Goal: Task Accomplishment & Management: Use online tool/utility

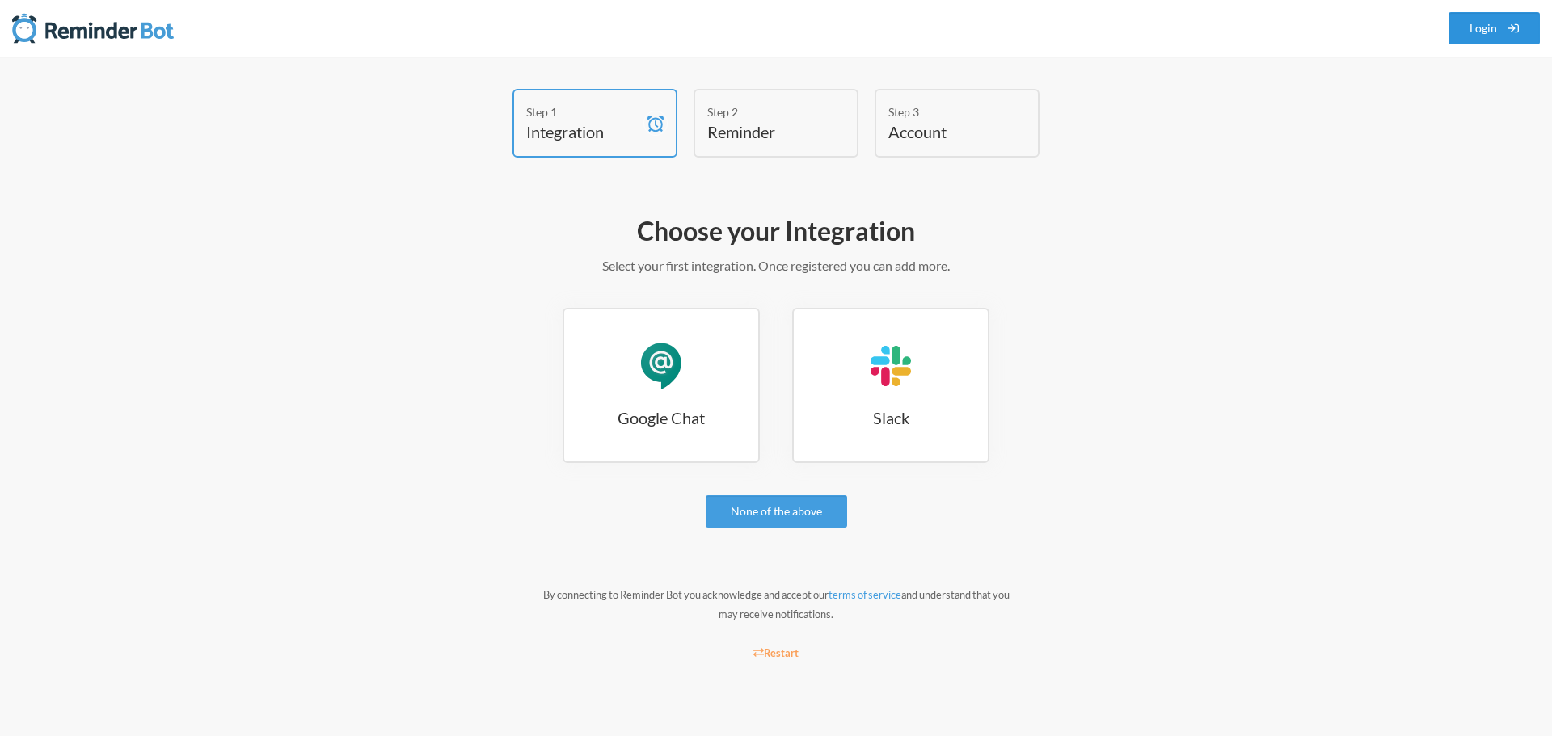
click at [1478, 22] on link "Login" at bounding box center [1495, 28] width 92 height 32
click at [711, 399] on link "Google Chat Google Chat" at bounding box center [661, 385] width 197 height 155
click at [634, 328] on link "Google Chat Google Chat" at bounding box center [661, 385] width 197 height 155
click at [713, 368] on link "Google Chat Google Chat" at bounding box center [661, 385] width 197 height 155
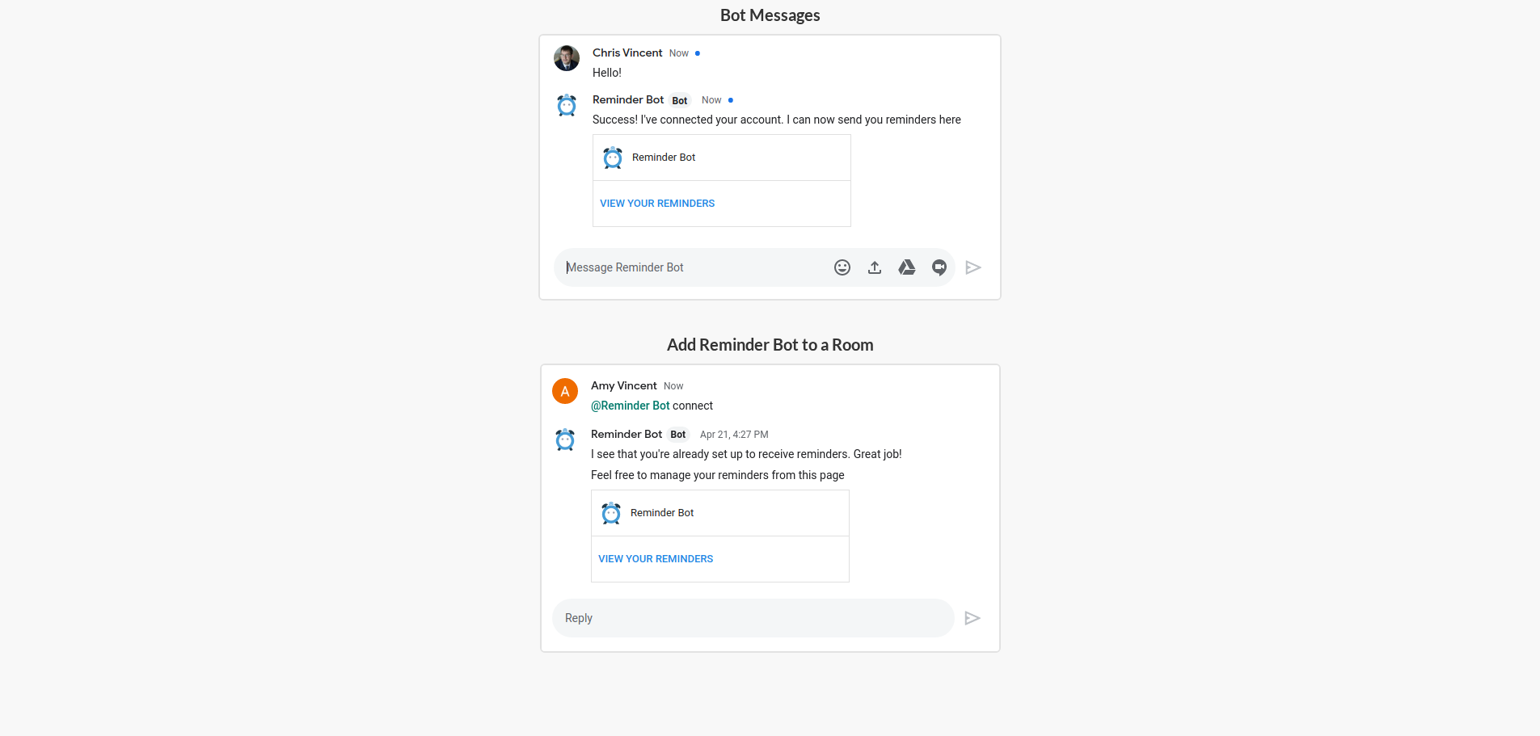
scroll to position [407, 0]
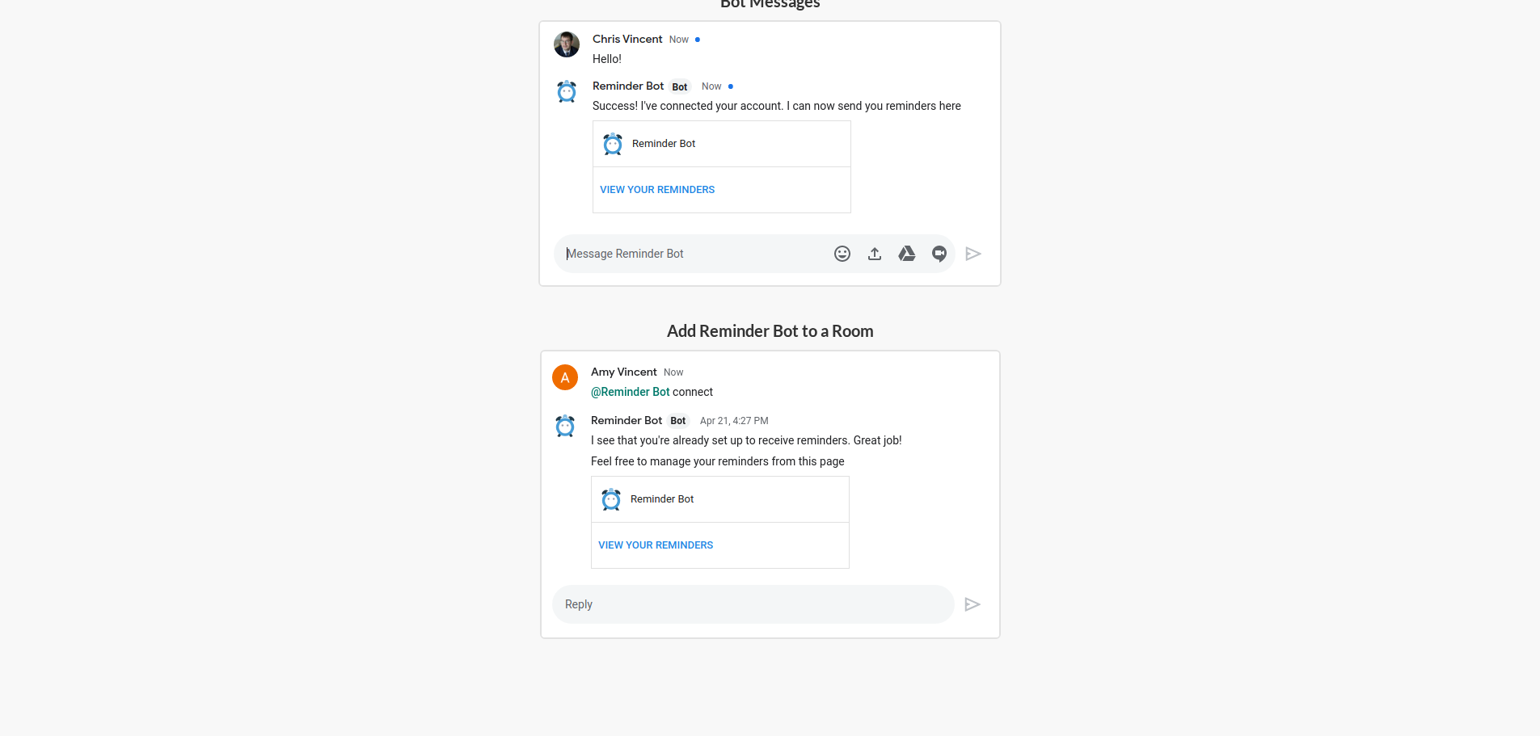
click at [666, 542] on img at bounding box center [770, 494] width 461 height 289
click at [761, 340] on h5 "Add Reminder Bot to a Room" at bounding box center [770, 330] width 461 height 23
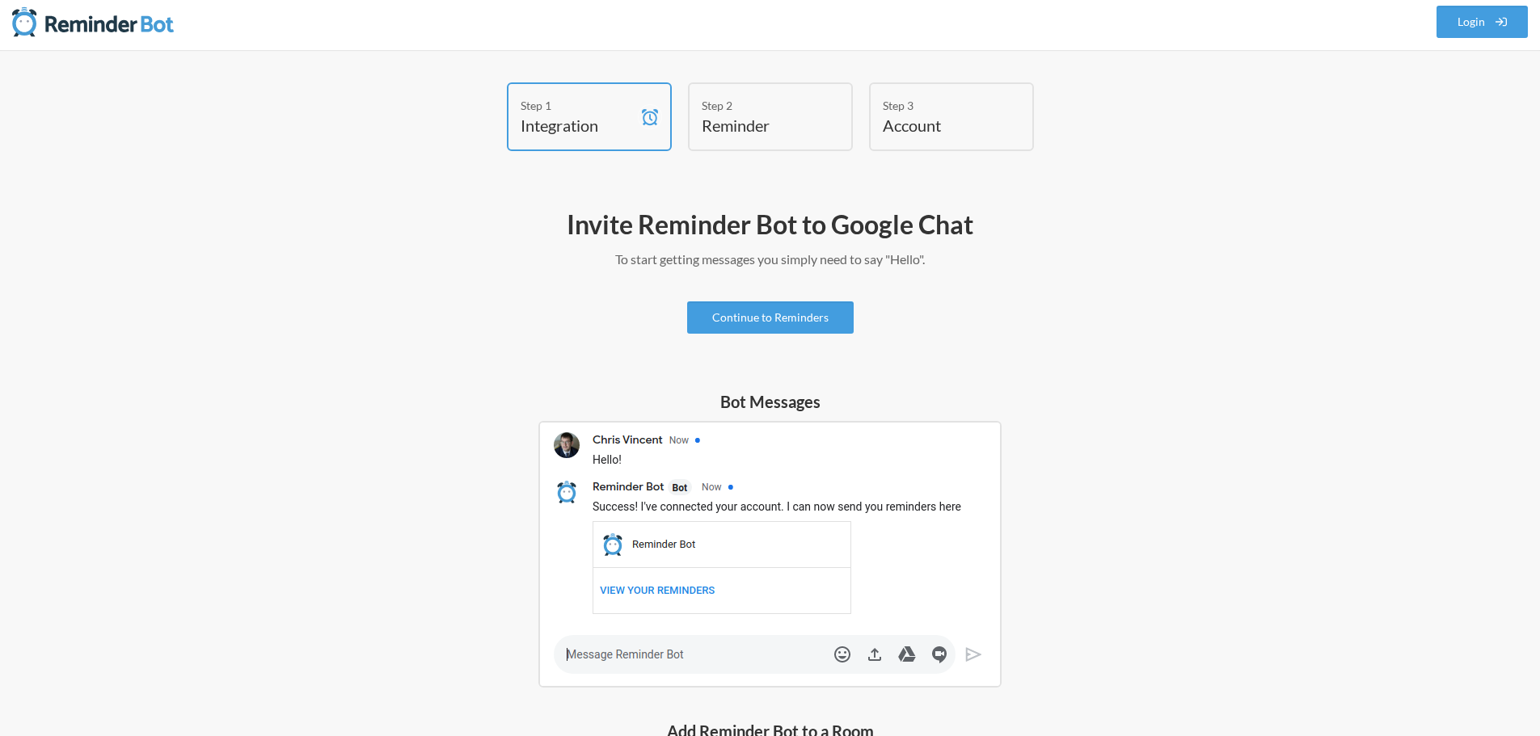
scroll to position [0, 0]
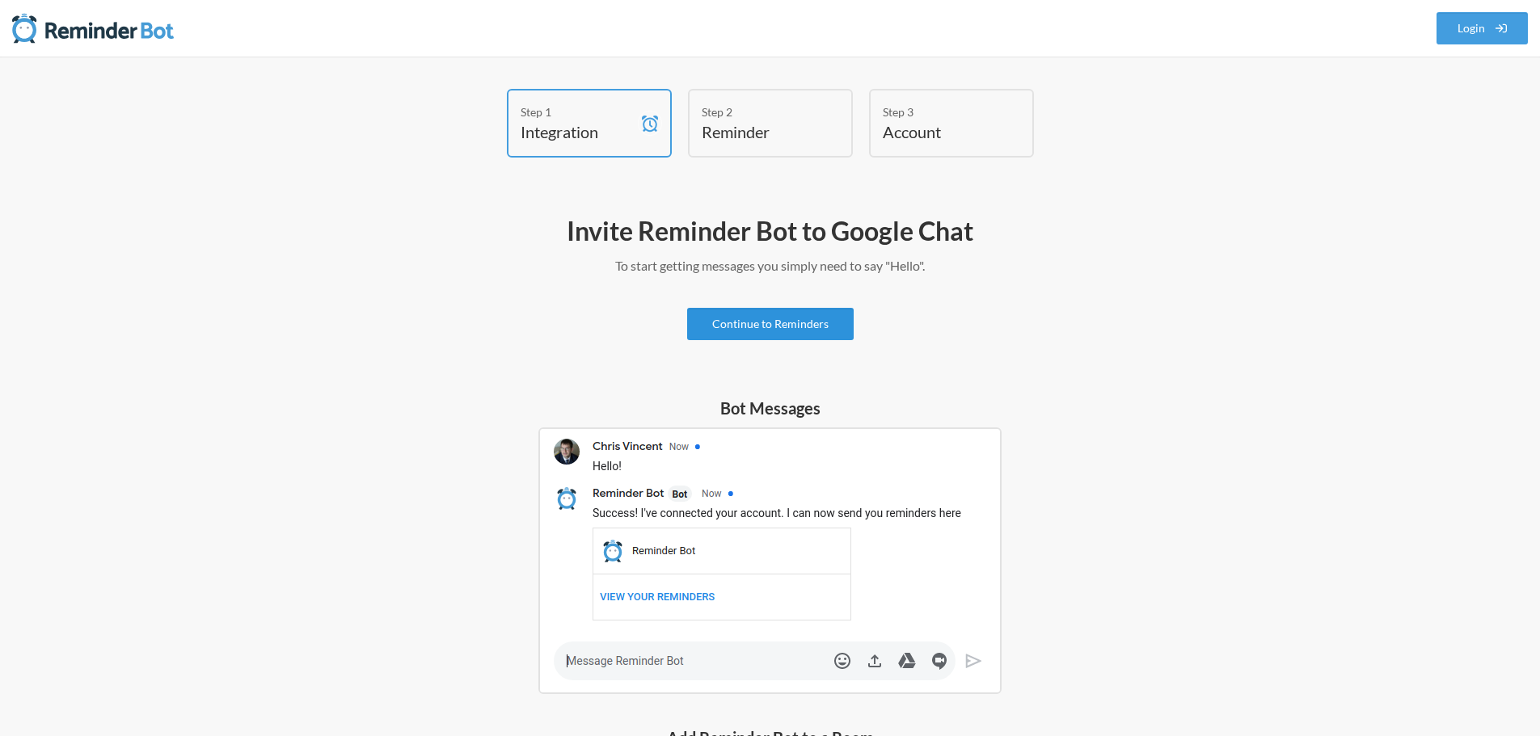
click at [789, 330] on link "Continue to Reminders" at bounding box center [770, 324] width 167 height 32
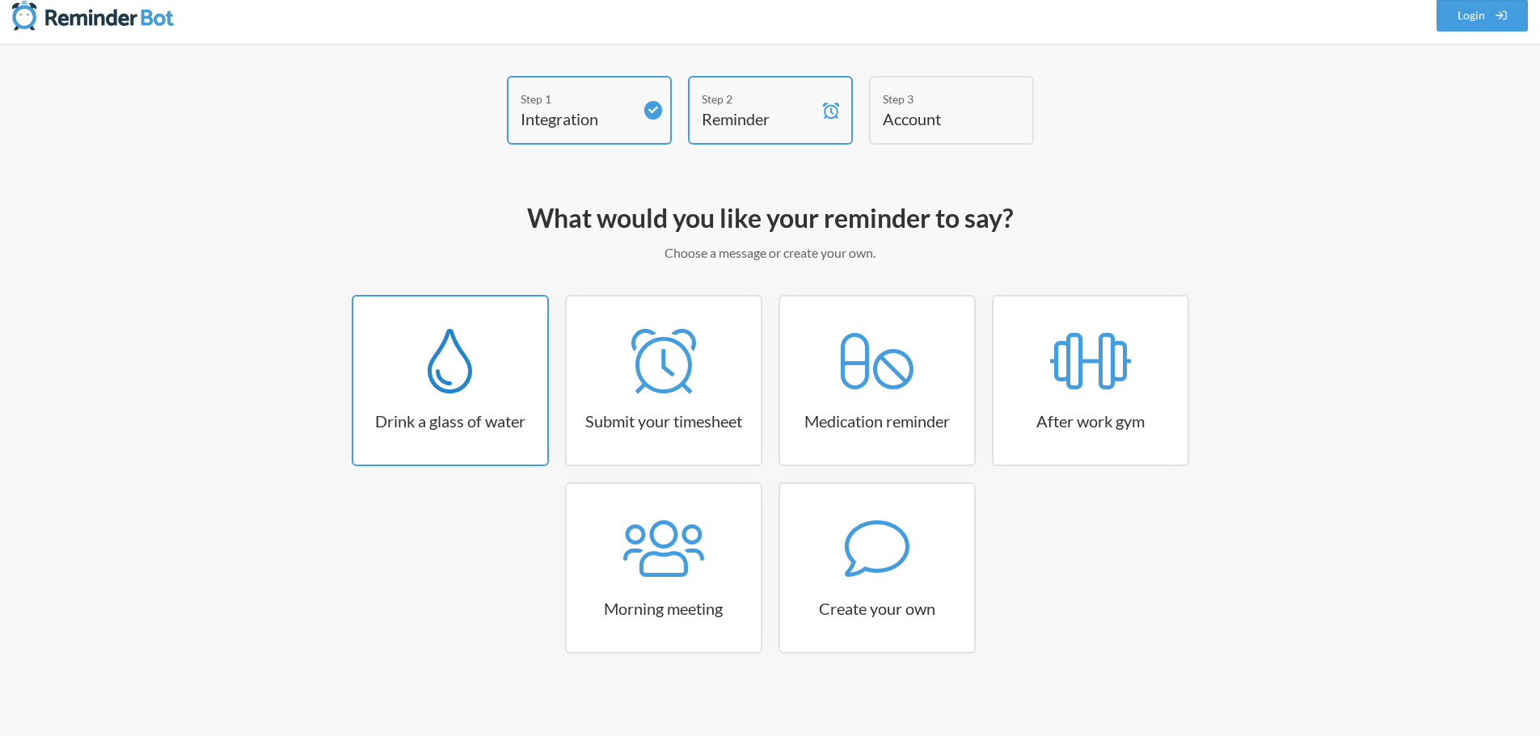
scroll to position [19, 0]
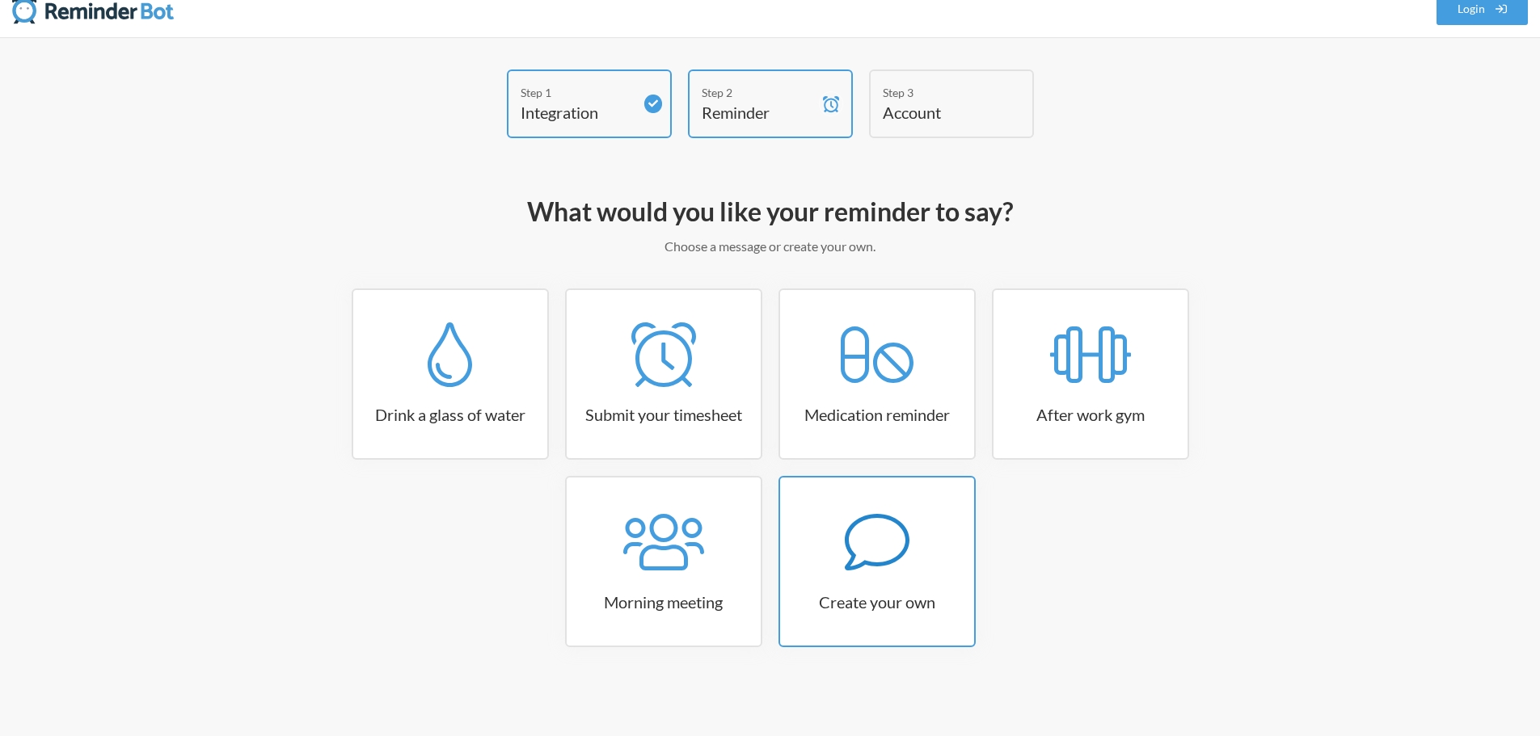
click at [884, 530] on icon at bounding box center [877, 542] width 65 height 65
select select "09:30:00"
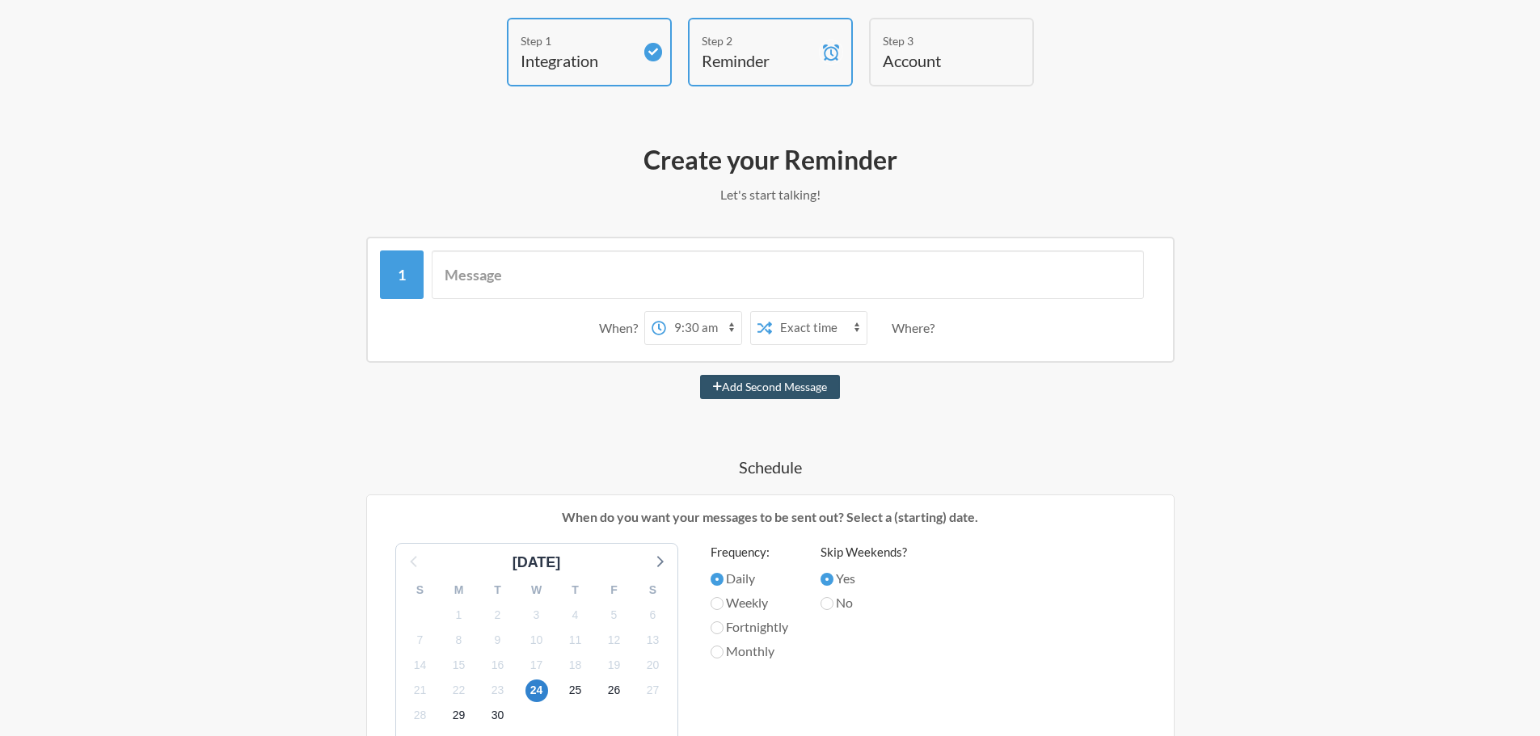
scroll to position [127, 0]
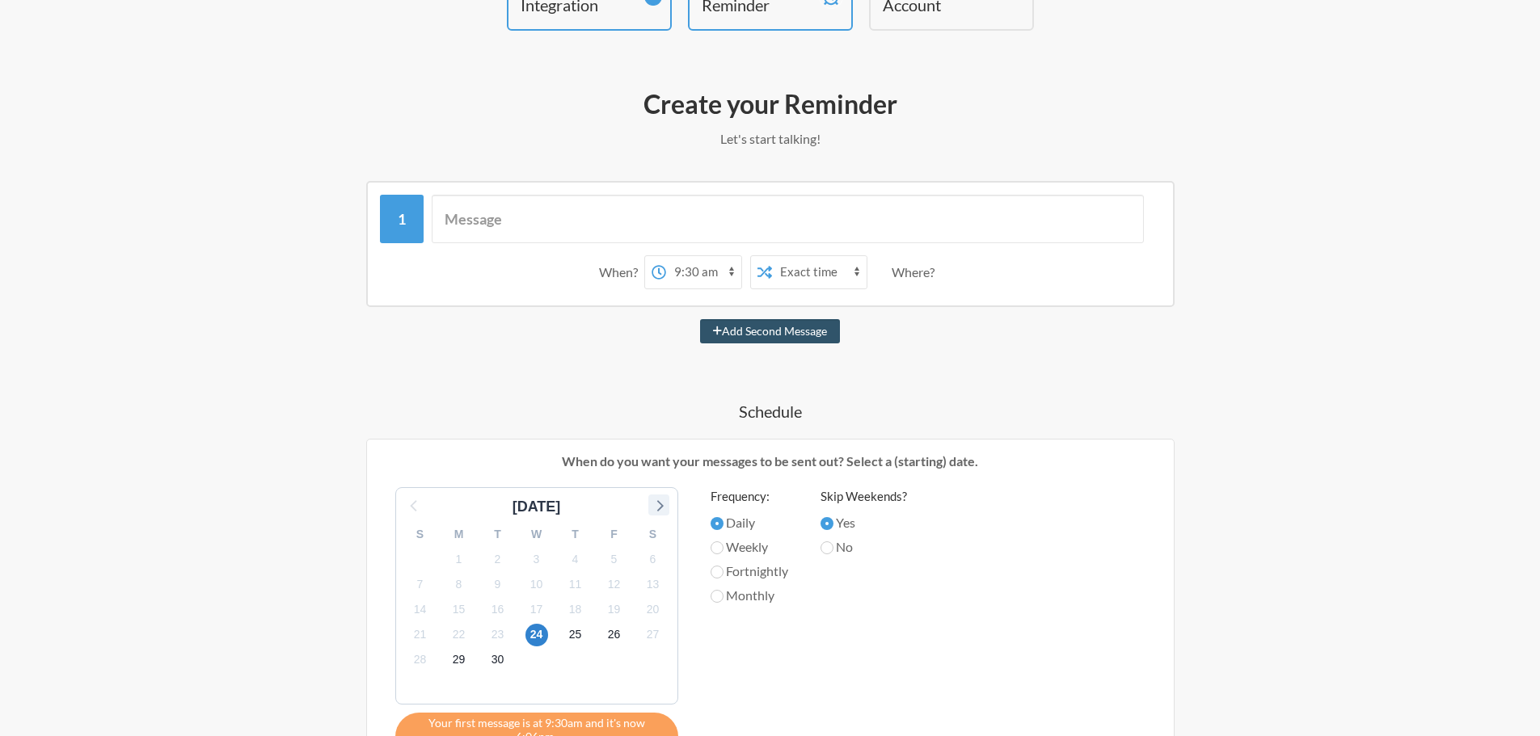
click at [656, 509] on icon at bounding box center [658, 505] width 21 height 21
click at [623, 555] on span "3" at bounding box center [614, 559] width 23 height 23
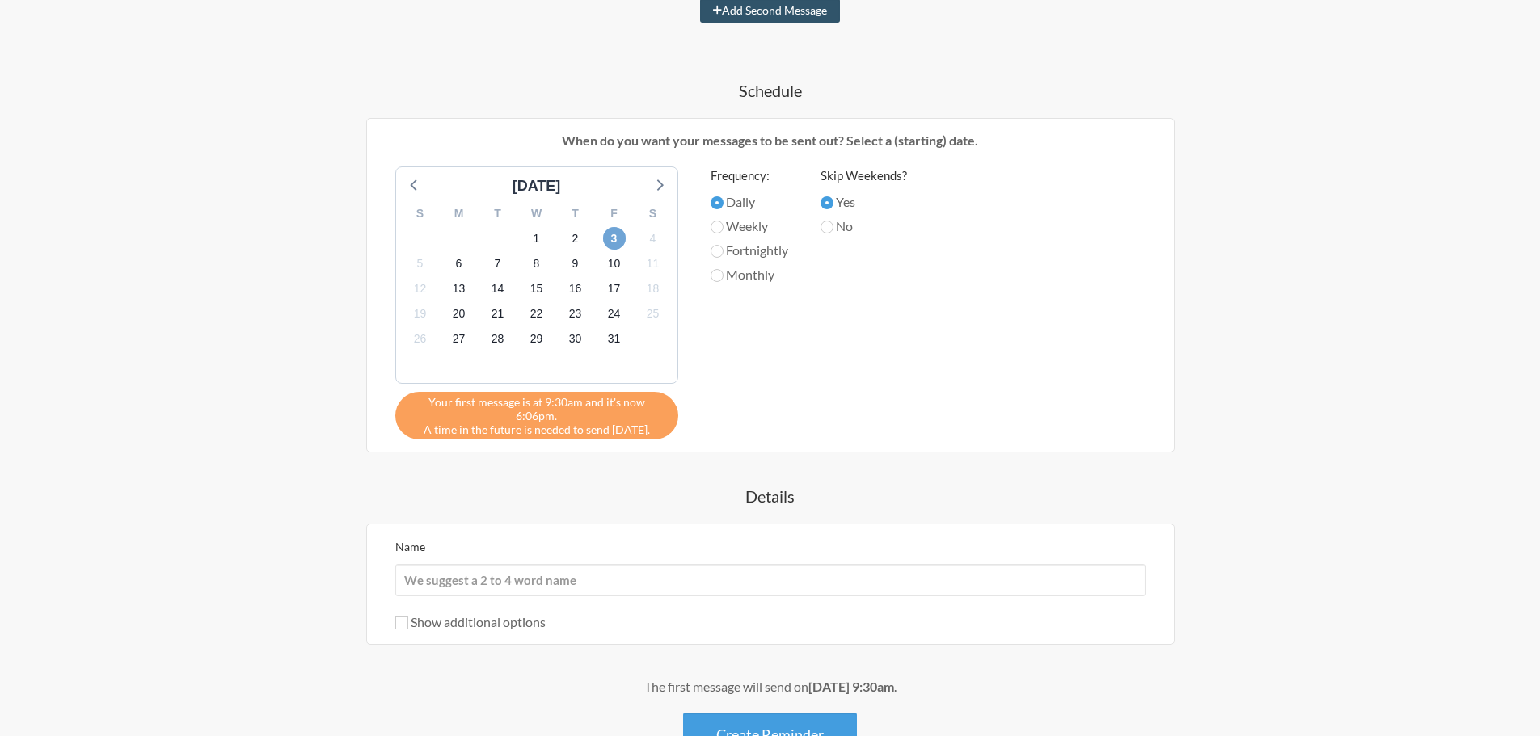
scroll to position [450, 0]
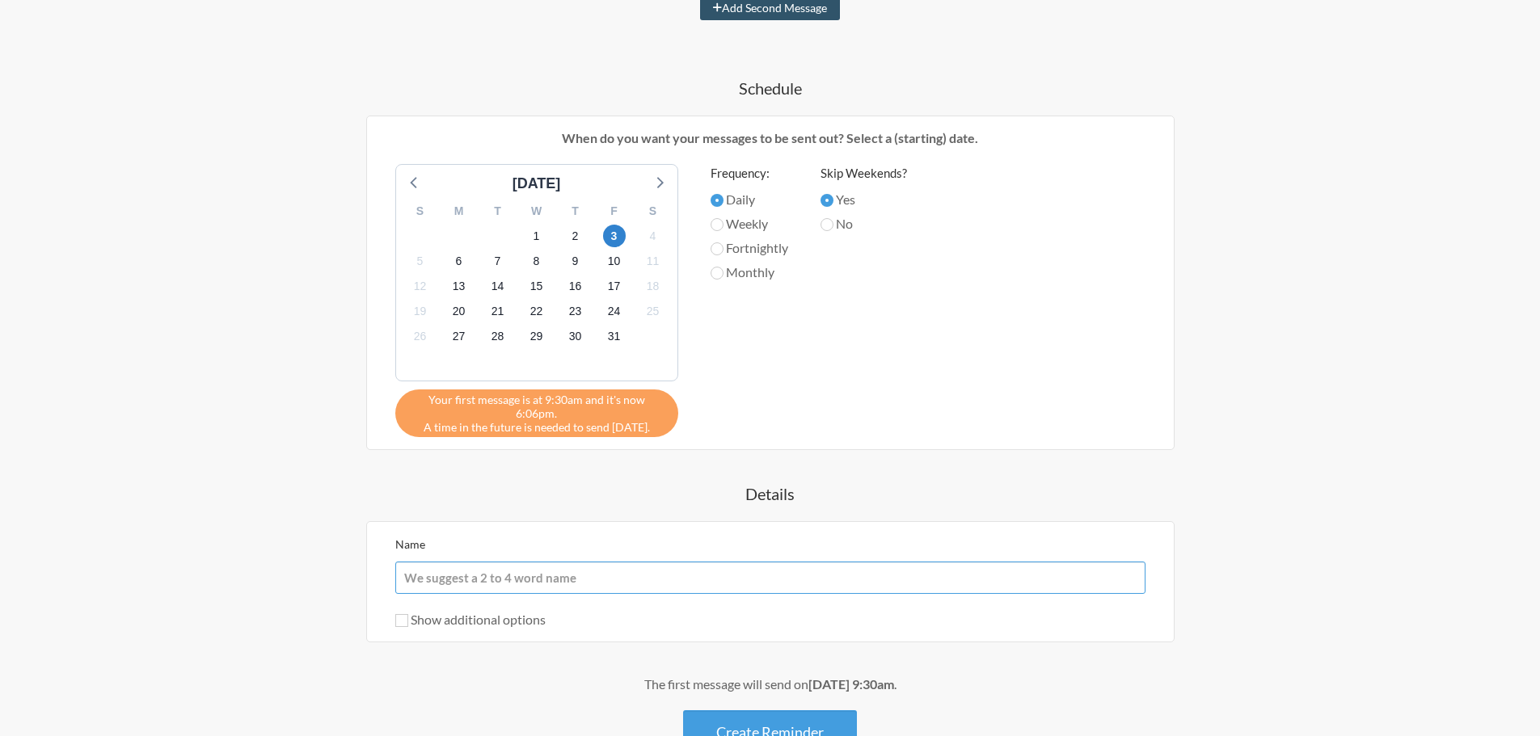
click at [525, 562] on input "Name" at bounding box center [770, 578] width 750 height 32
paste input "lqY2V=2&2f-b"
type input "lqY2V=2&2f-b"
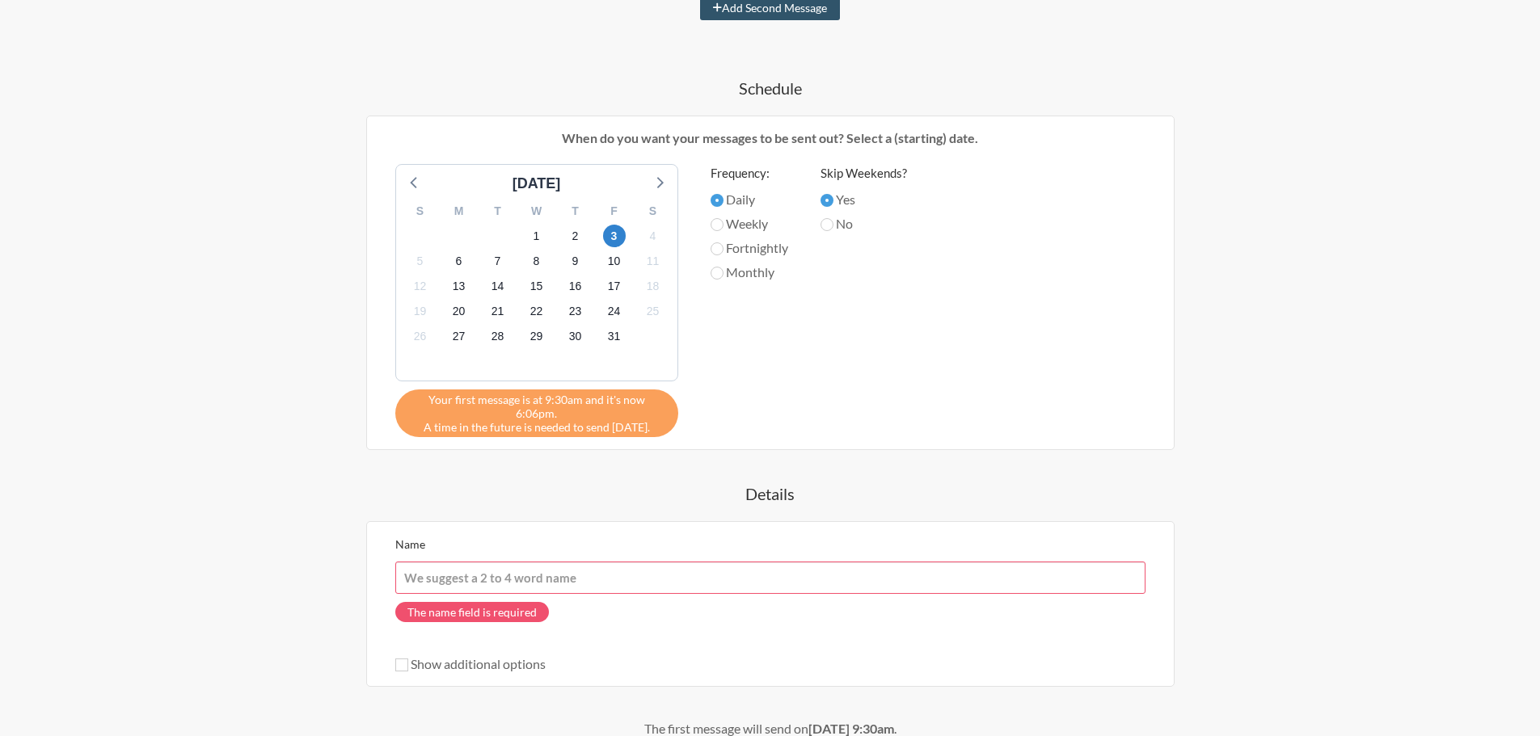
click at [720, 562] on input "Name" at bounding box center [770, 578] width 750 height 32
paste input "Flock Image - Chimex Fb posts – repost the dedicated post."
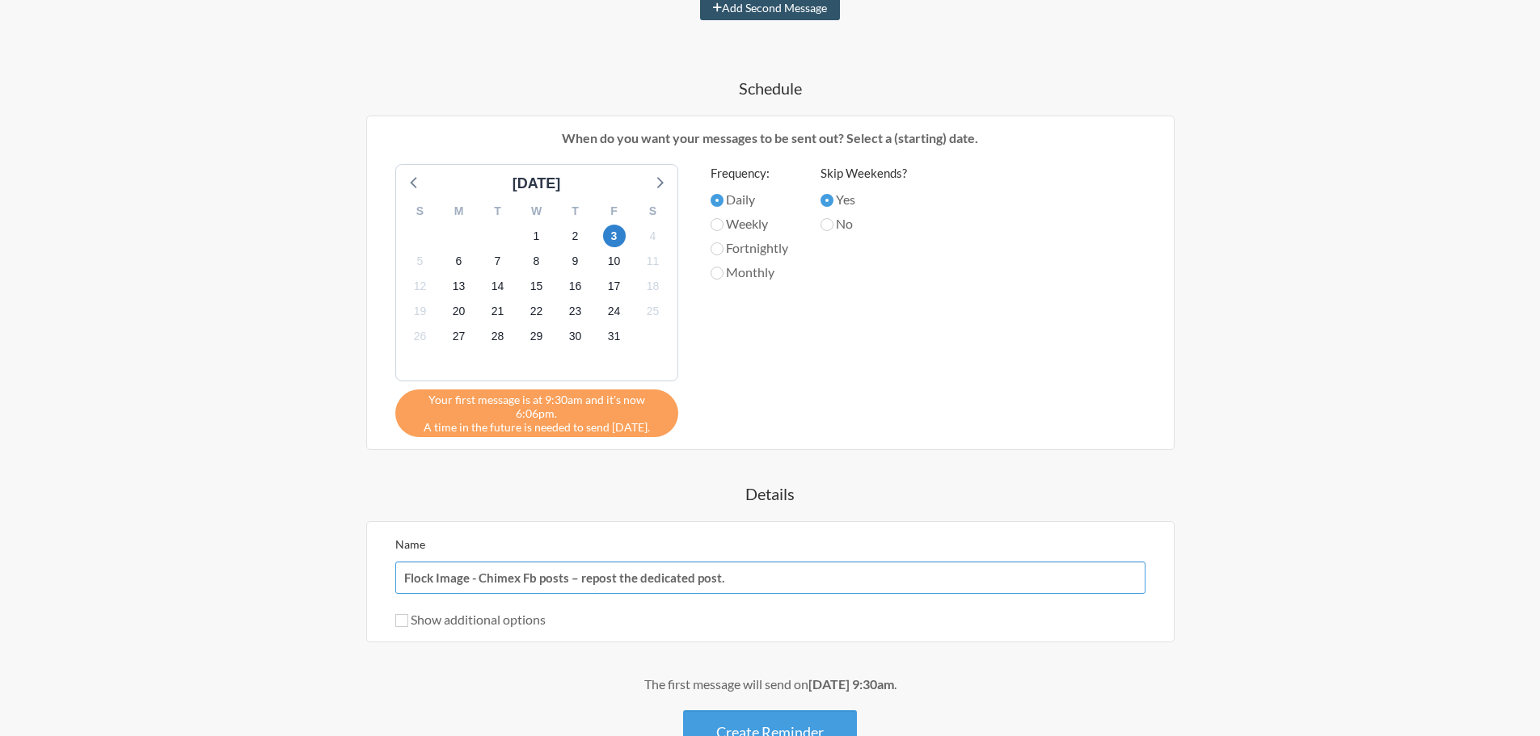
type input "Flock Image - Chimex Fb posts – repost the dedicated post."
click at [700, 0] on button "Add Second Message" at bounding box center [770, 8] width 140 height 24
select select "10:30:00"
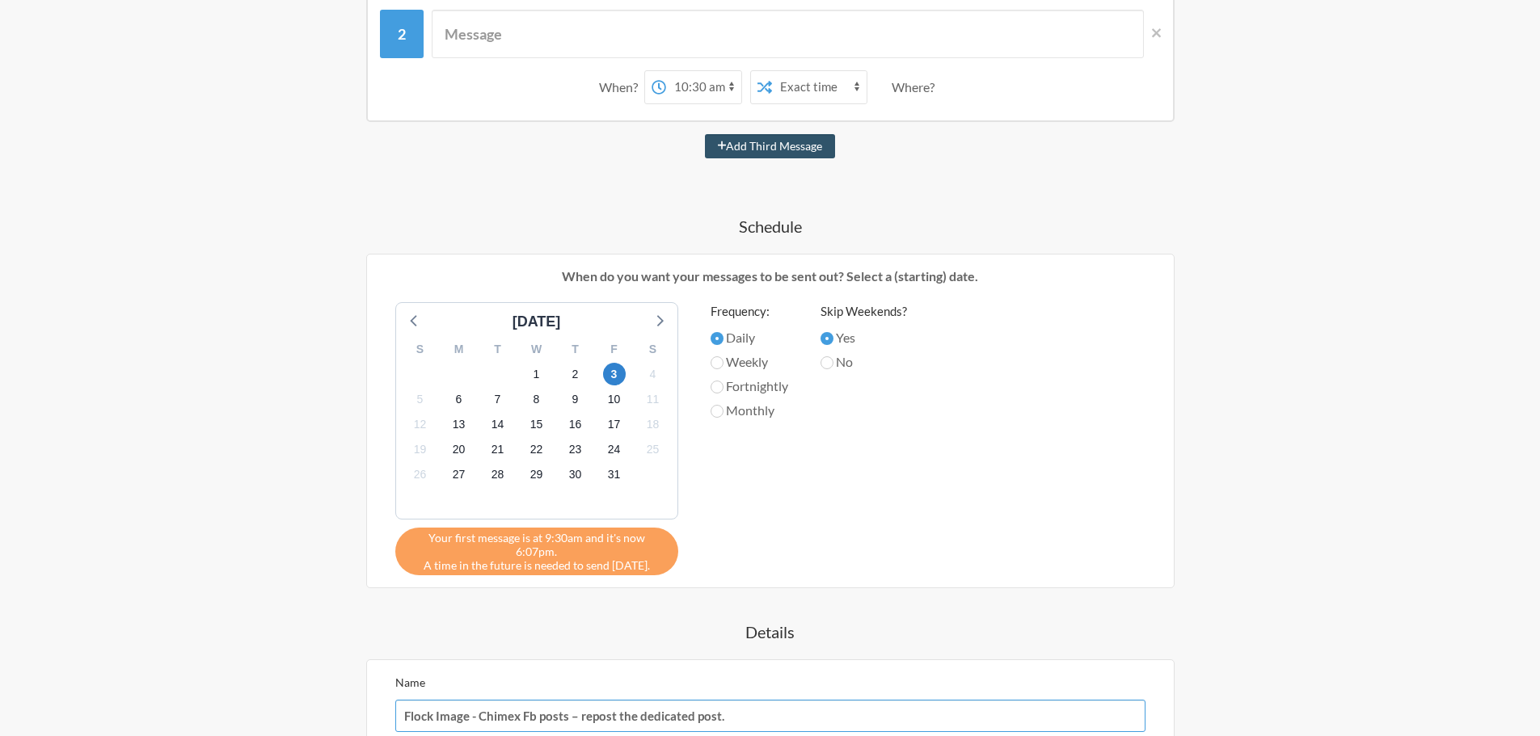
scroll to position [588, 0]
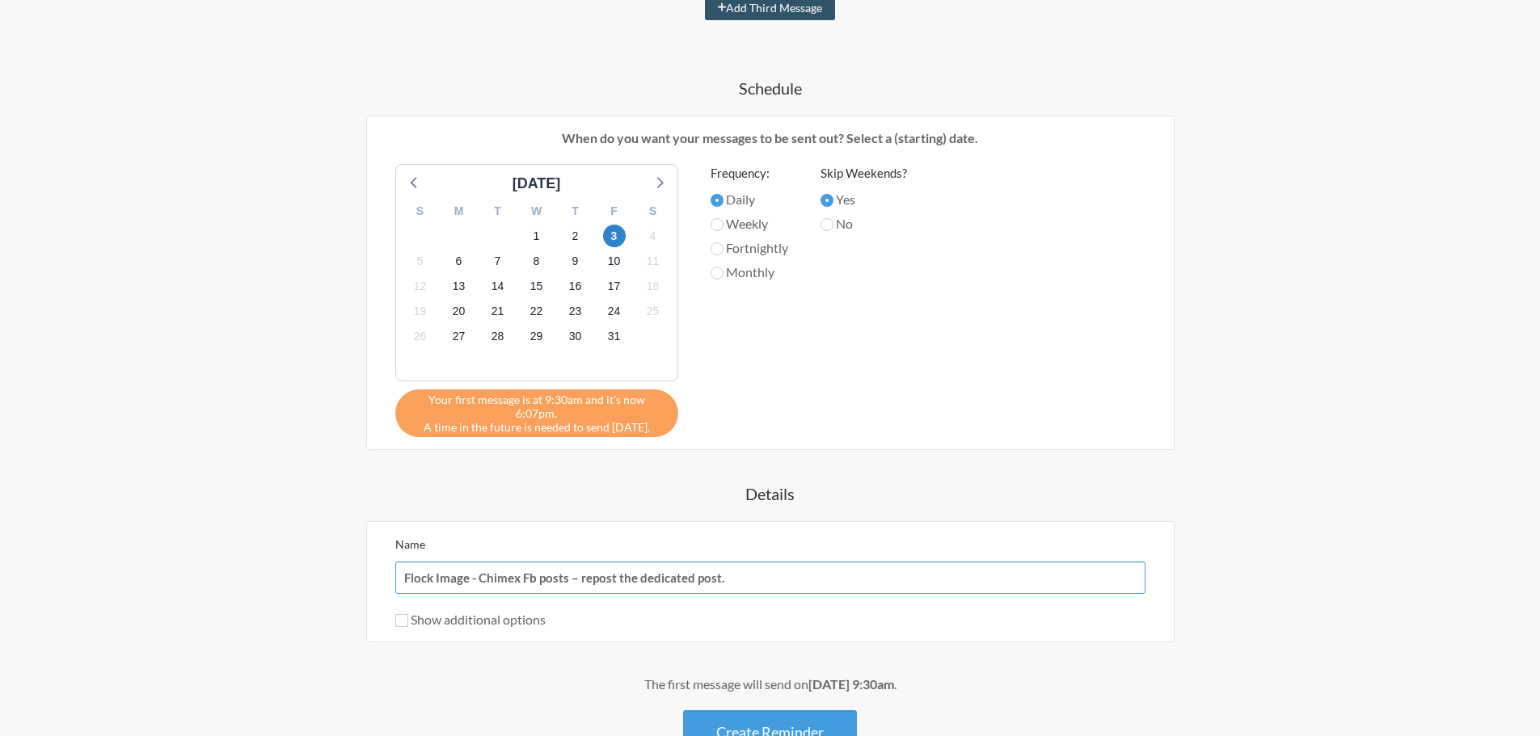
paste input "https://docs.google.com/document/d/1dChs6RS0V6IMFBYuvDNoSEb0_00MDq-MaKeYZLDXHsA…"
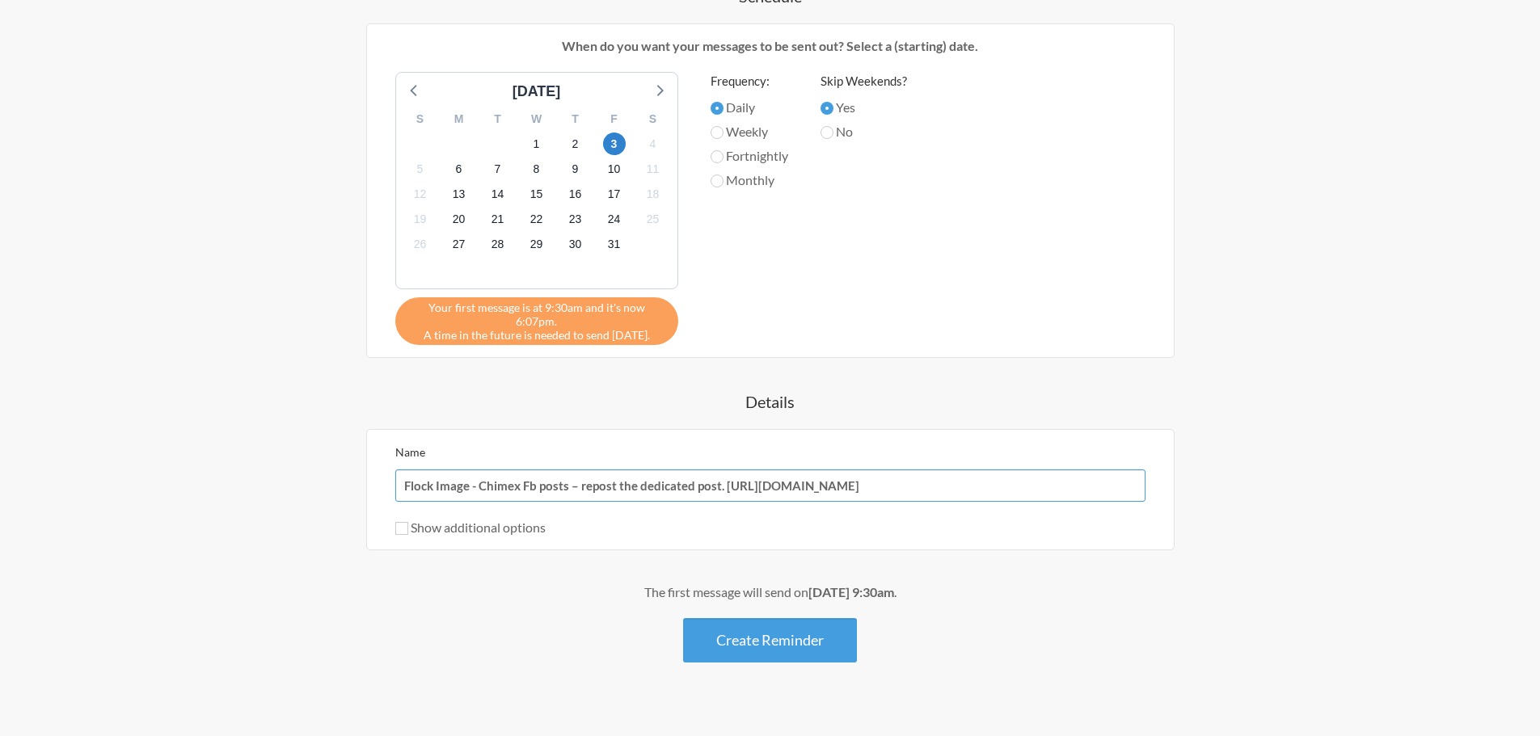
scroll to position [583, 0]
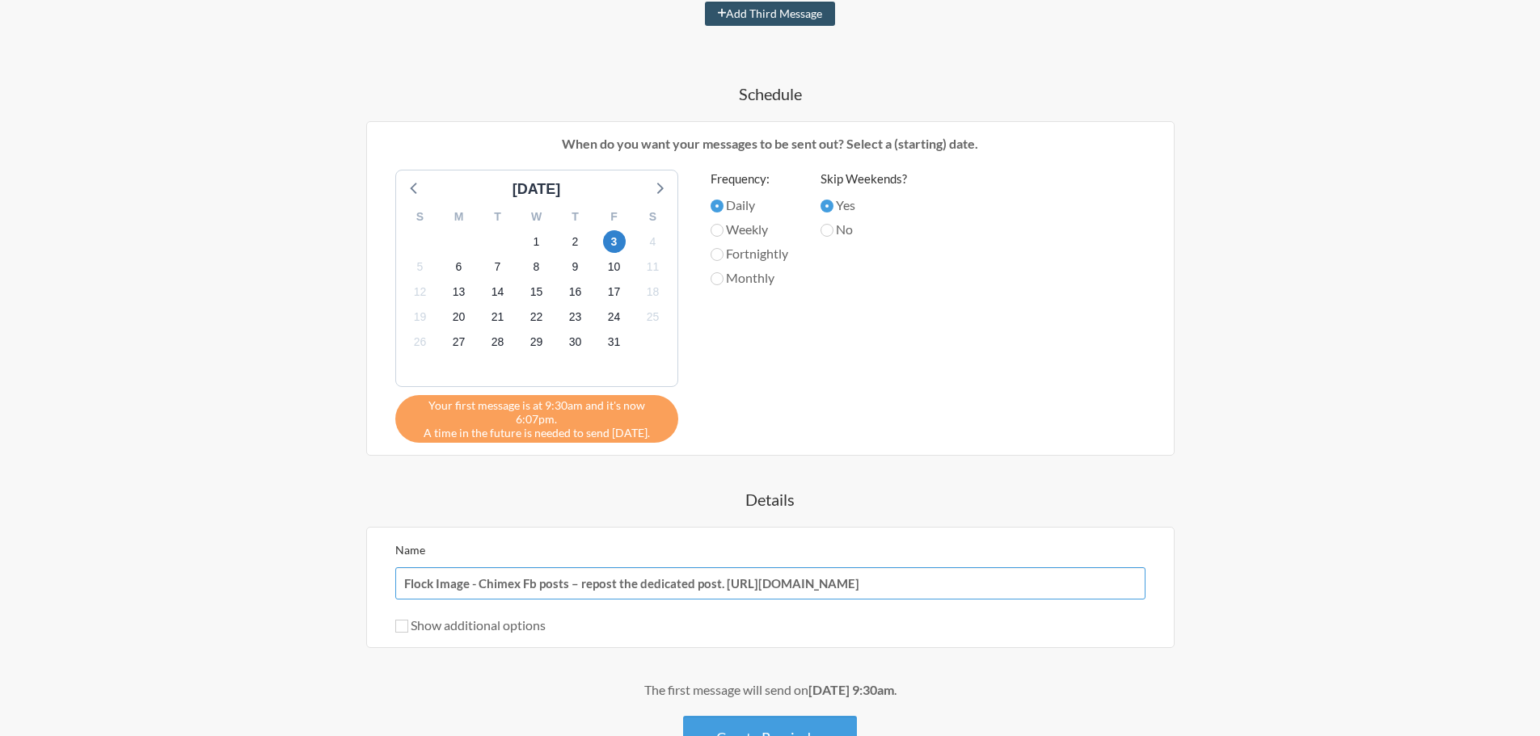
type input "Flock Image - Chimex Fb posts – repost the dedicated post. https://docs.google.…"
click at [752, 226] on label "Weekly" at bounding box center [750, 229] width 78 height 19
click at [723, 226] on input "Weekly" at bounding box center [717, 230] width 13 height 13
radio input "true"
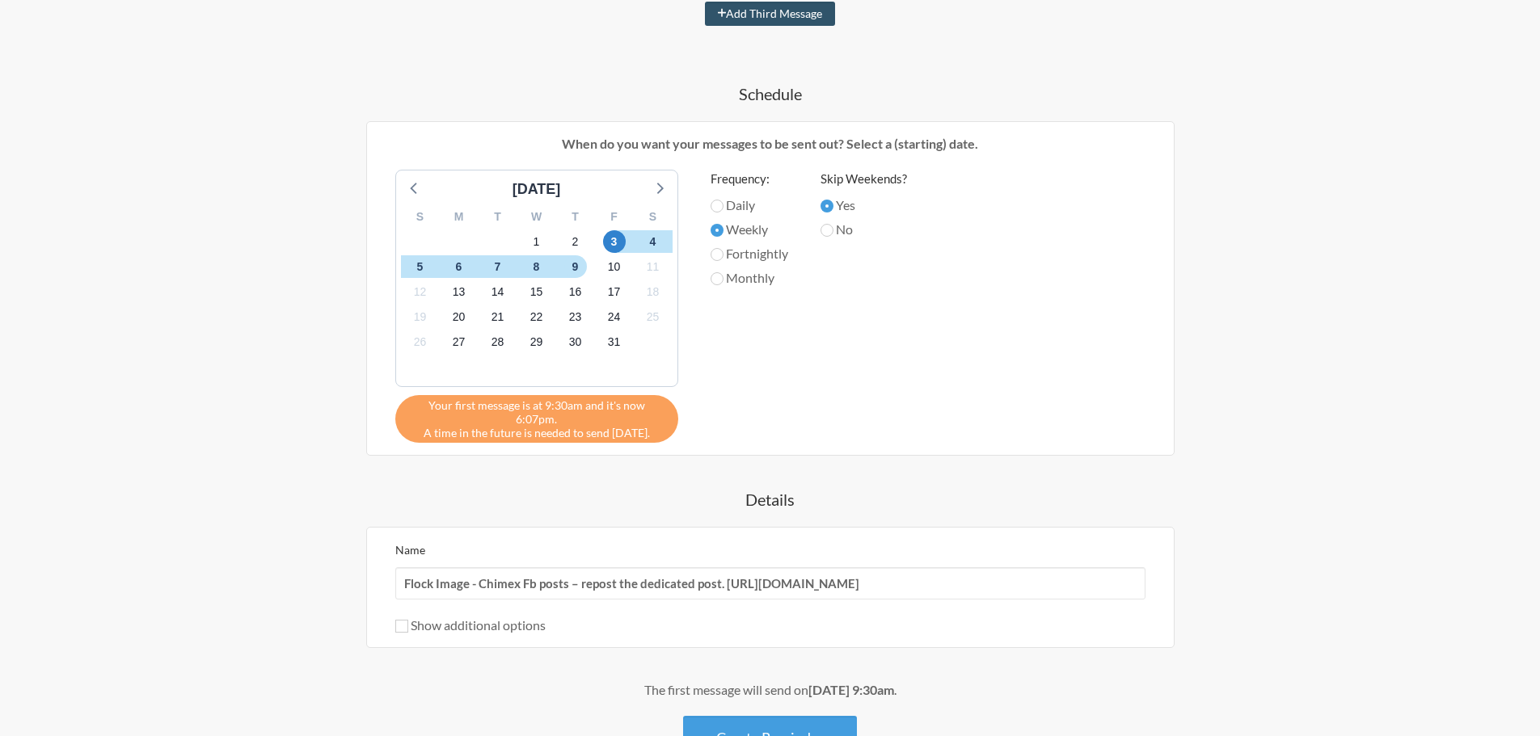
click at [752, 226] on label "Weekly" at bounding box center [750, 229] width 78 height 19
click at [723, 226] on input "Weekly" at bounding box center [717, 230] width 13 height 13
click at [759, 249] on label "Fortnightly" at bounding box center [750, 253] width 78 height 19
click at [723, 249] on input "Fortnightly" at bounding box center [717, 254] width 13 height 13
radio input "true"
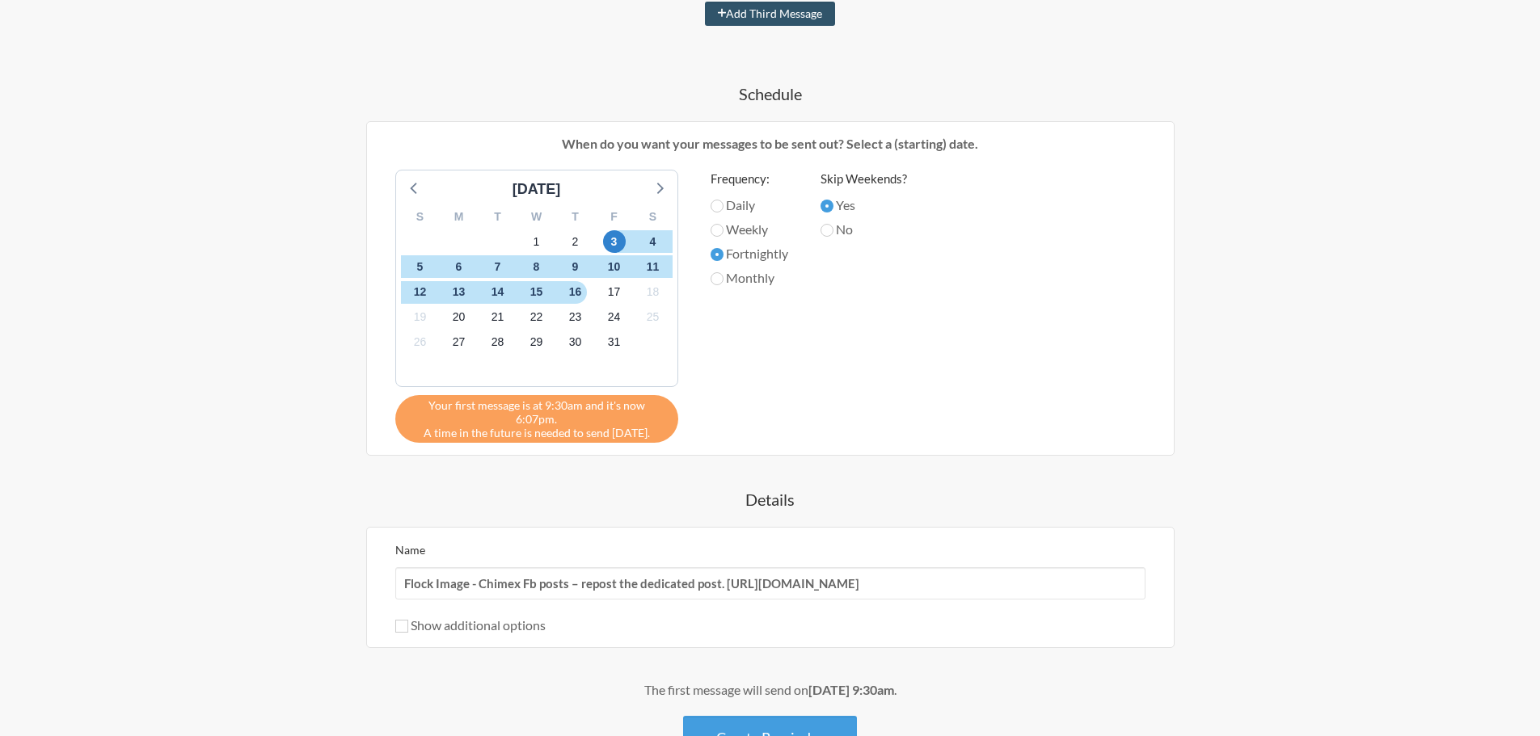
click at [757, 234] on label "Weekly" at bounding box center [750, 229] width 78 height 19
click at [723, 234] on input "Weekly" at bounding box center [717, 230] width 13 height 13
radio input "true"
click at [837, 236] on label "No" at bounding box center [863, 229] width 86 height 19
click at [833, 236] on input "No" at bounding box center [826, 230] width 13 height 13
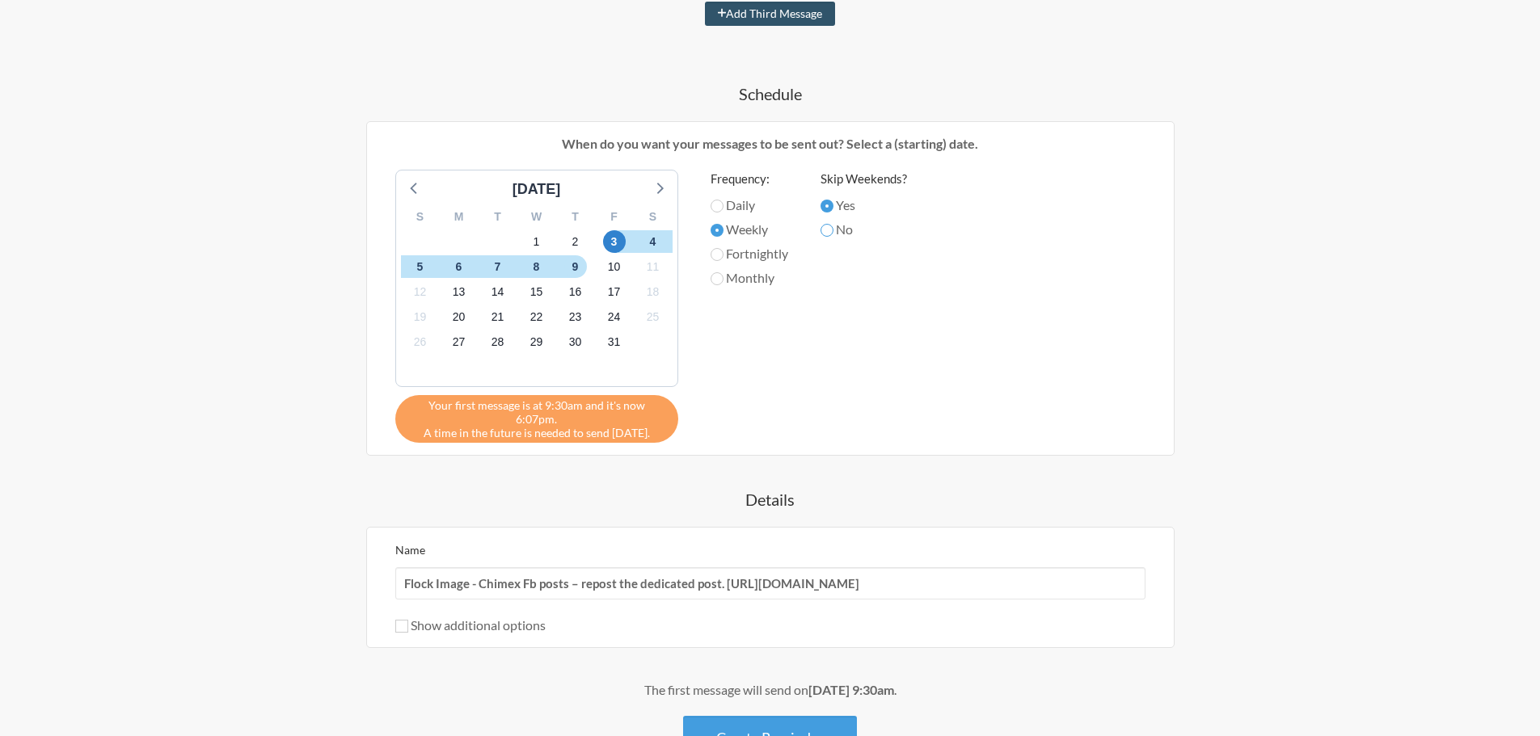
radio input "true"
click at [845, 209] on label "Yes" at bounding box center [863, 205] width 86 height 19
click at [833, 209] on input "Yes" at bounding box center [826, 206] width 13 height 13
radio input "true"
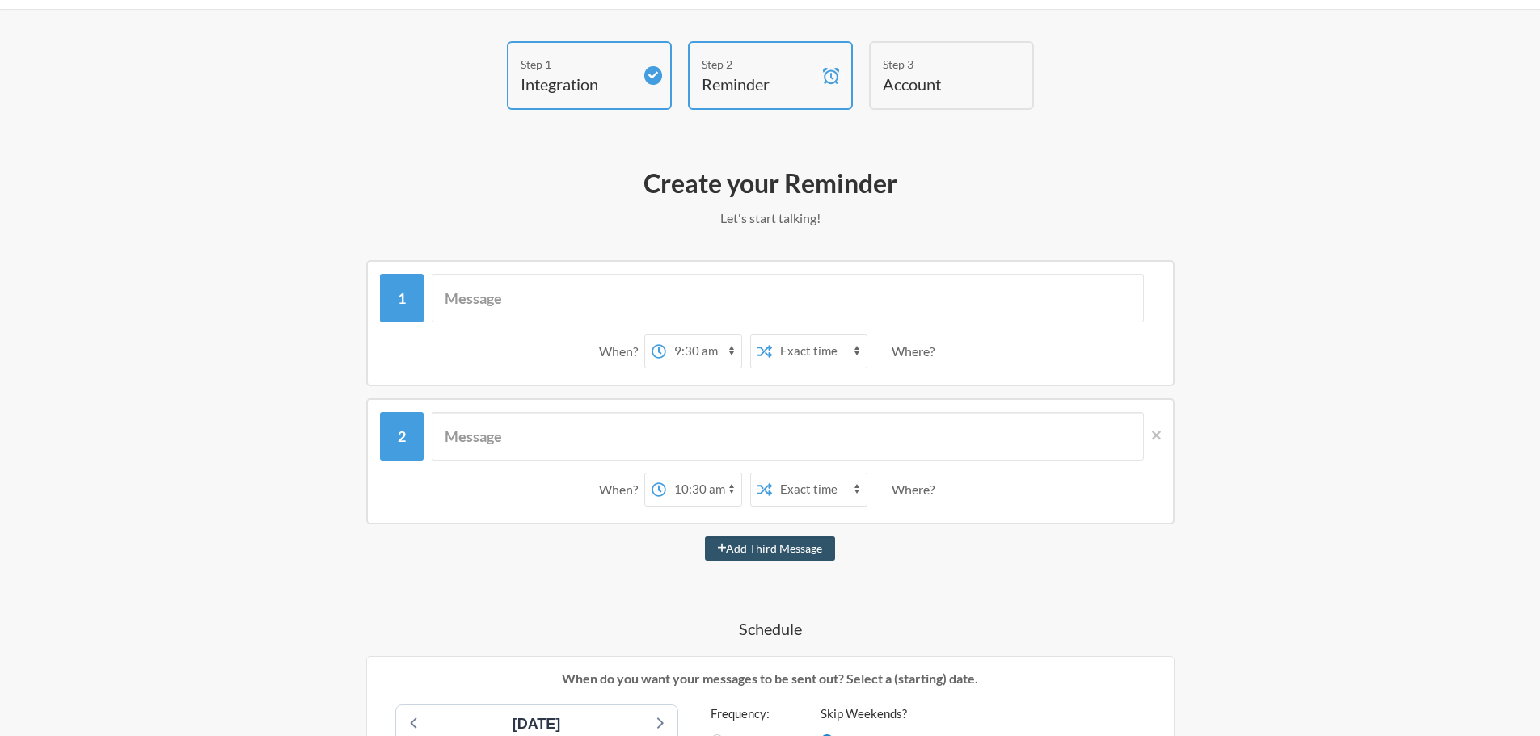
scroll to position [44, 0]
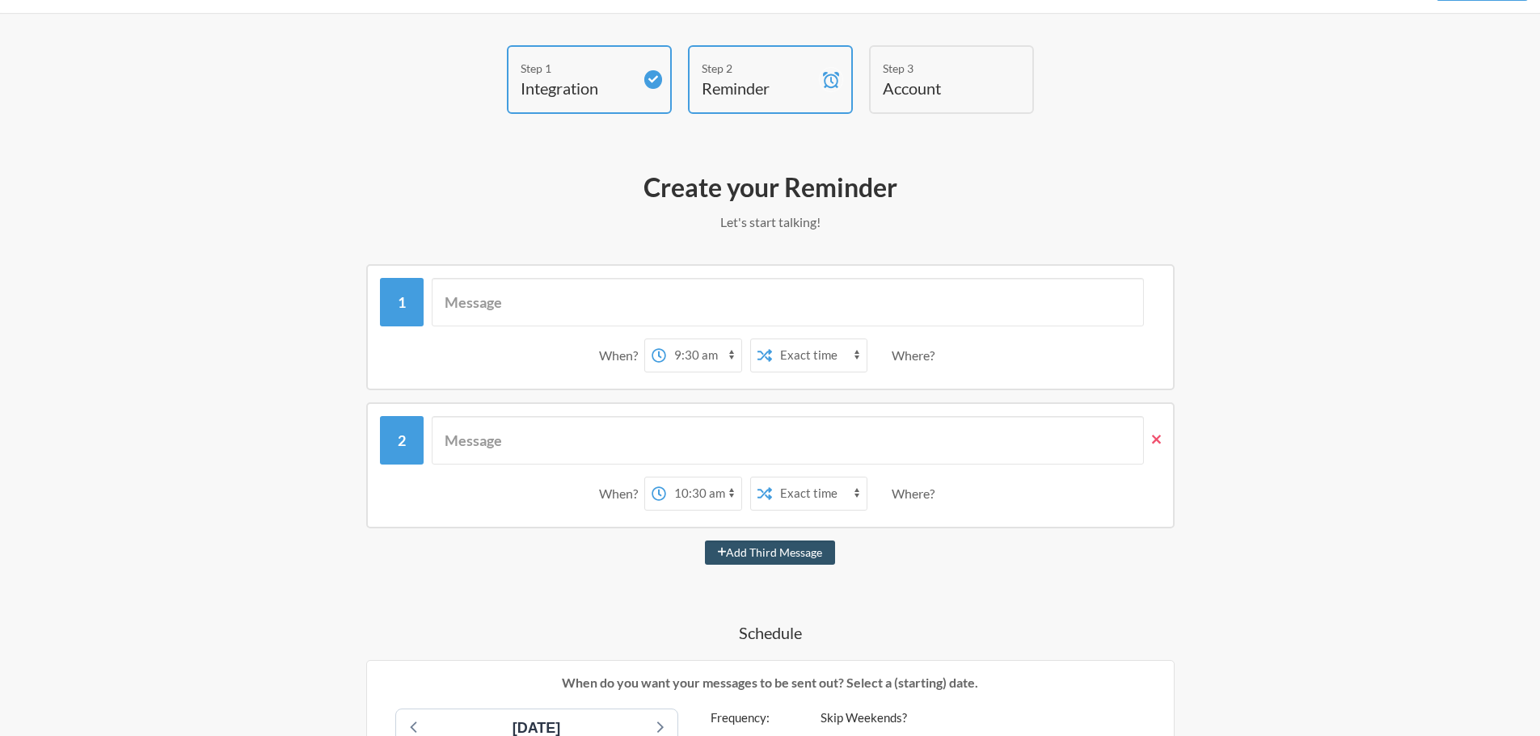
click at [1157, 439] on icon at bounding box center [1156, 439] width 9 height 9
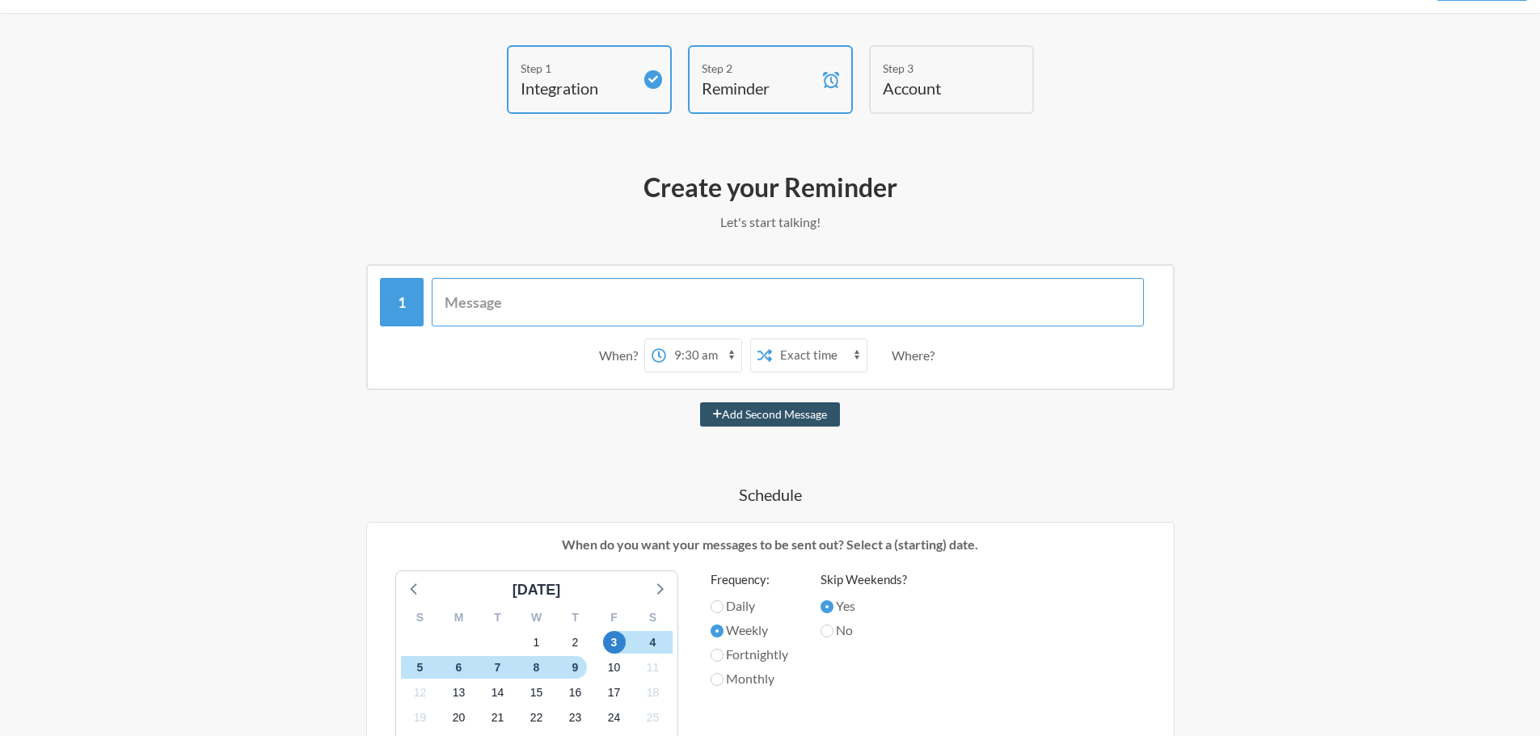
click at [550, 310] on input "text" at bounding box center [788, 302] width 712 height 49
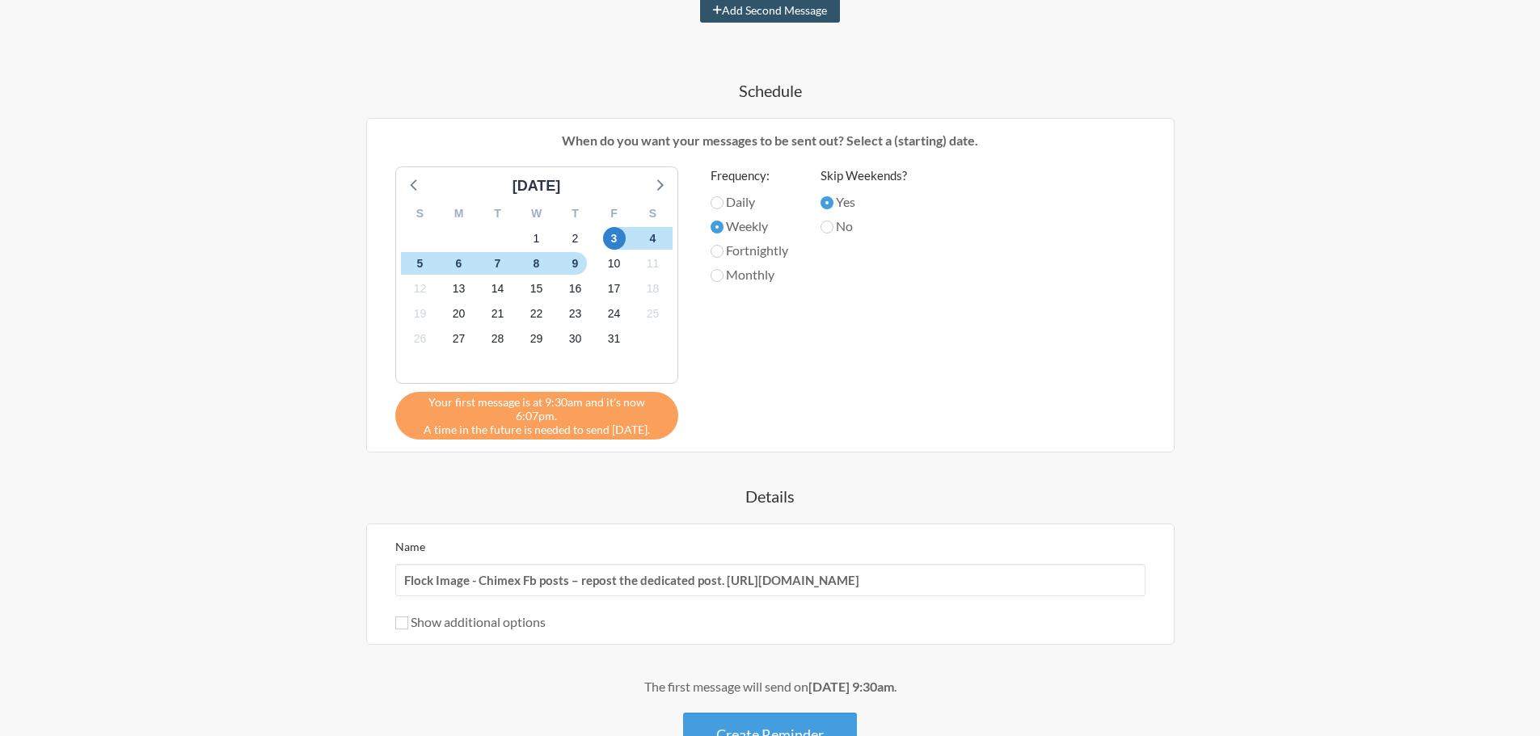
scroll to position [475, 0]
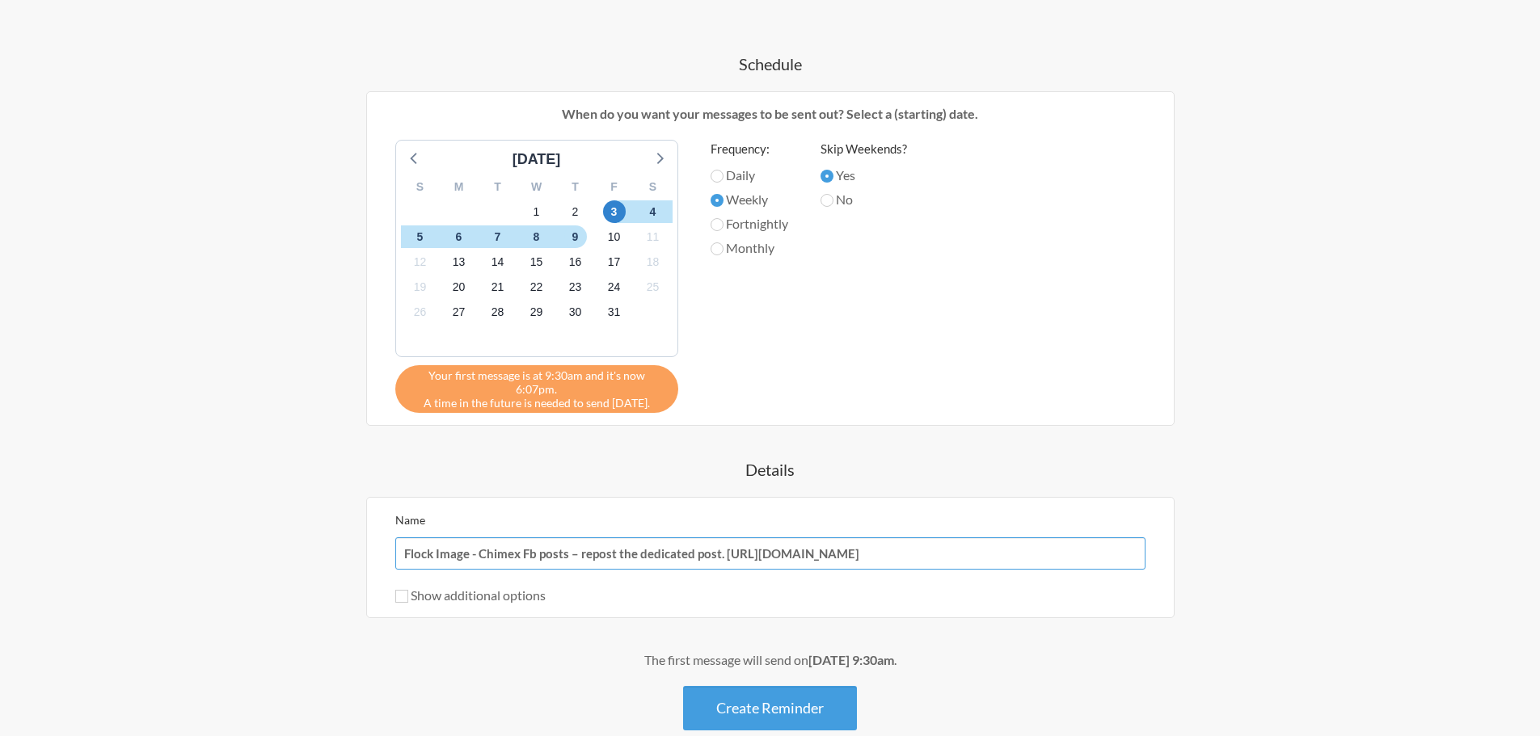
click at [487, 538] on input "Flock Image - Chimex Fb posts – repost the dedicated post. https://docs.google.…" at bounding box center [770, 554] width 750 height 32
click at [571, 538] on input "Flock Image - Chimex Fb posts – repost the dedicated post. https://docs.google.…" at bounding box center [770, 554] width 750 height 32
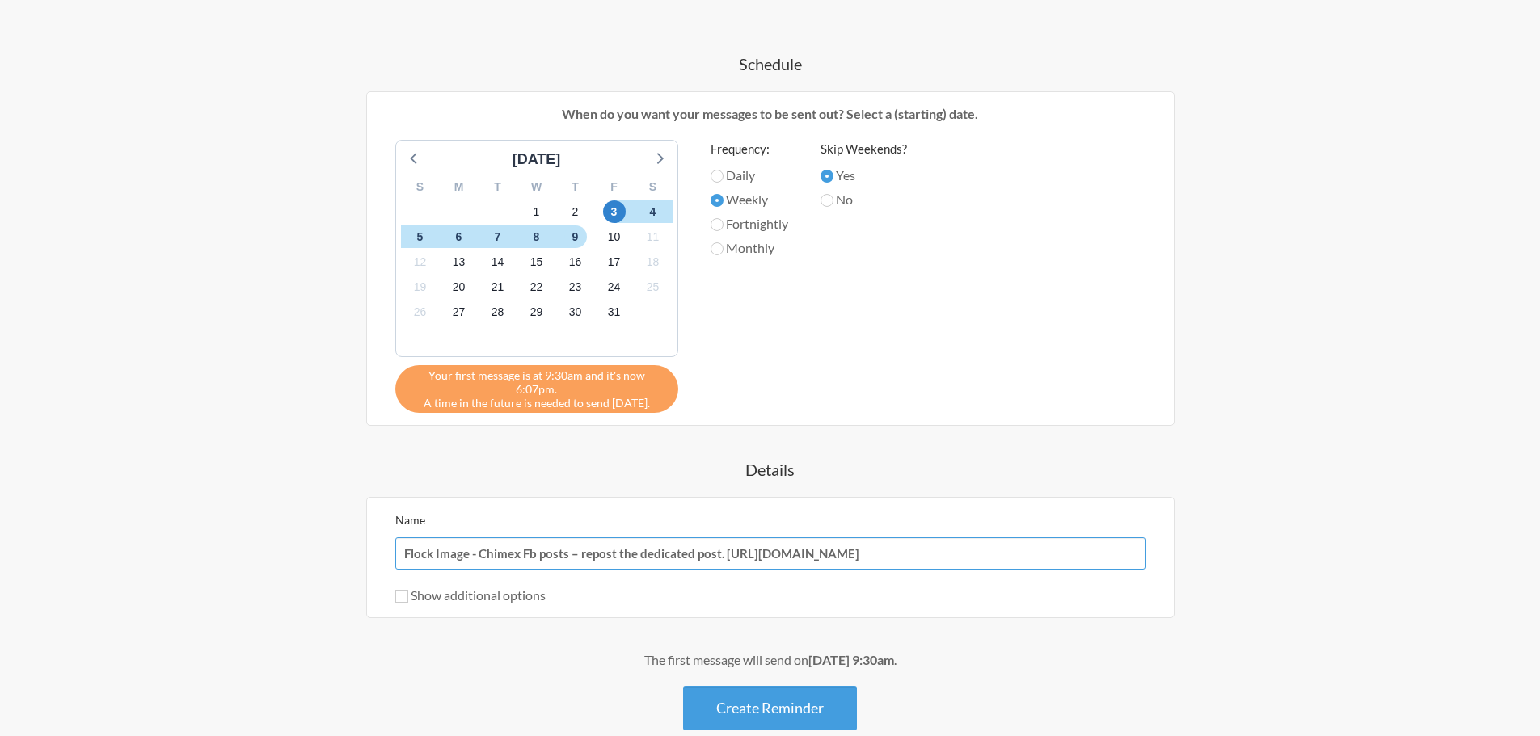
drag, startPoint x: 566, startPoint y: 540, endPoint x: 1594, endPoint y: 494, distance: 1029.3
click at [1540, 494] on html ".uk-navbar-toggle-animate svg>[class*="line-"]{transition:0.2s ease-in-out;tran…" at bounding box center [770, 176] width 1540 height 1302
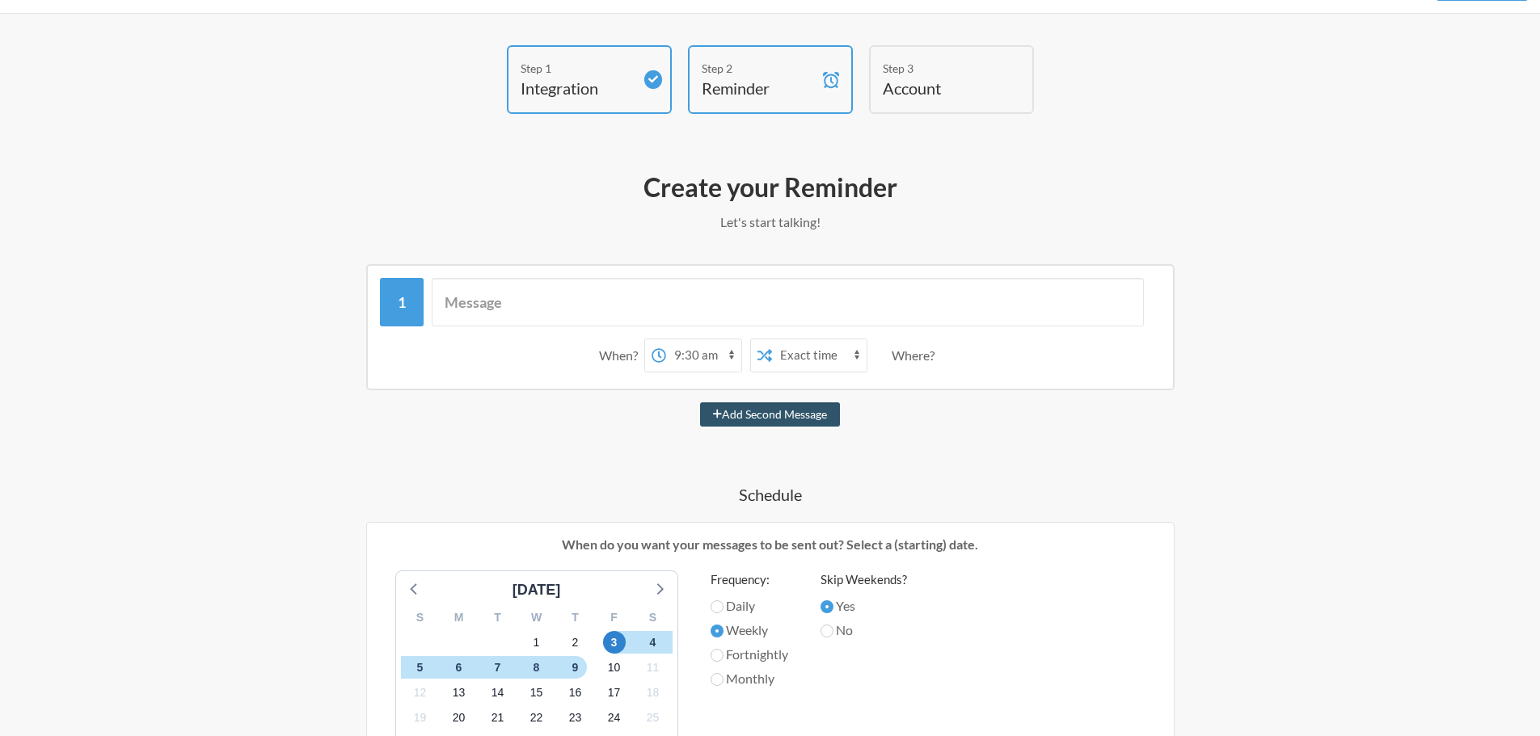
scroll to position [0, 0]
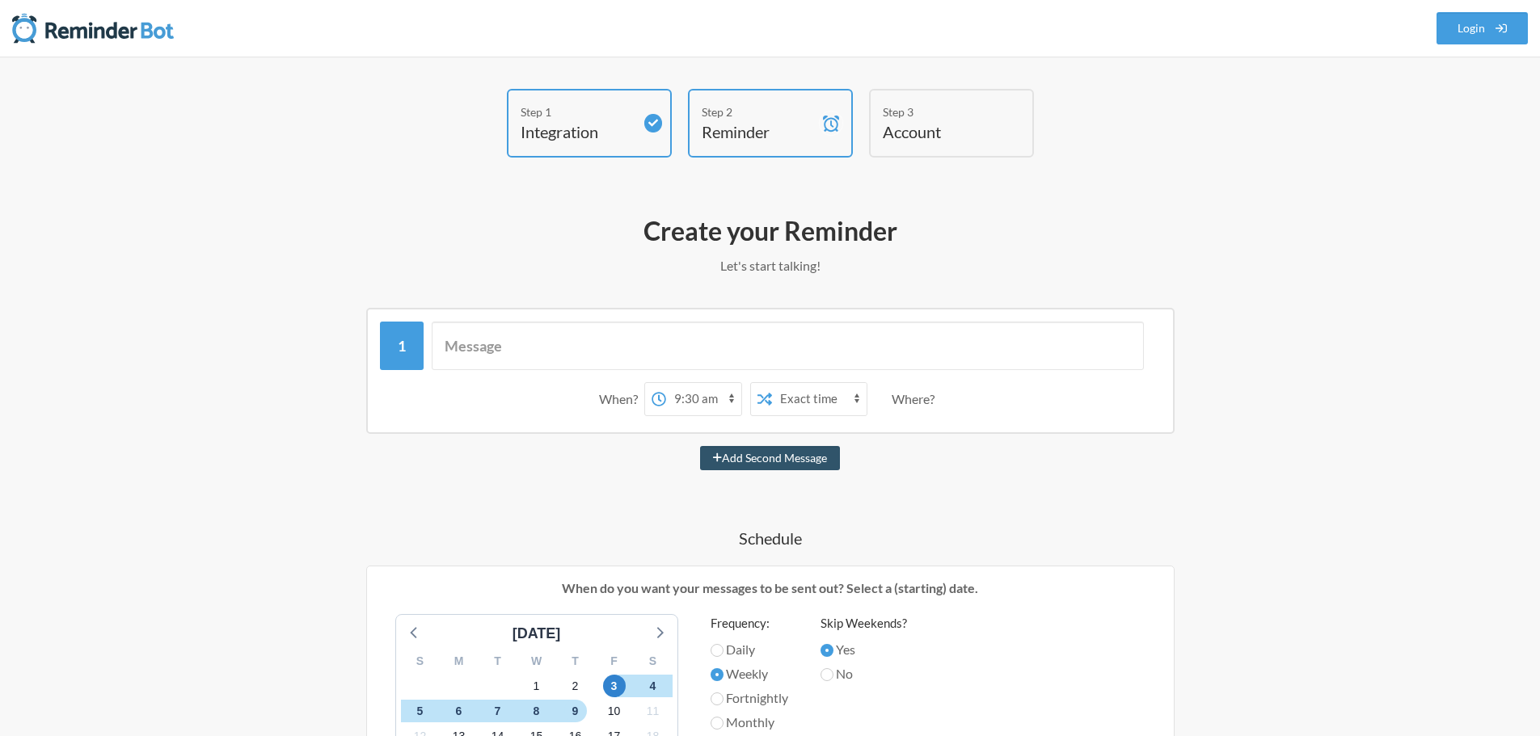
type input "Flock Image - Chimex Fb posts"
click at [752, 367] on input "text" at bounding box center [788, 346] width 712 height 49
paste input "Flock Image - Chimex Fb posts – repost the dedicated post. https://docs.google.…"
type input "Flock Image - Chimex Fb posts – repost the dedicated post. https://docs.google.…"
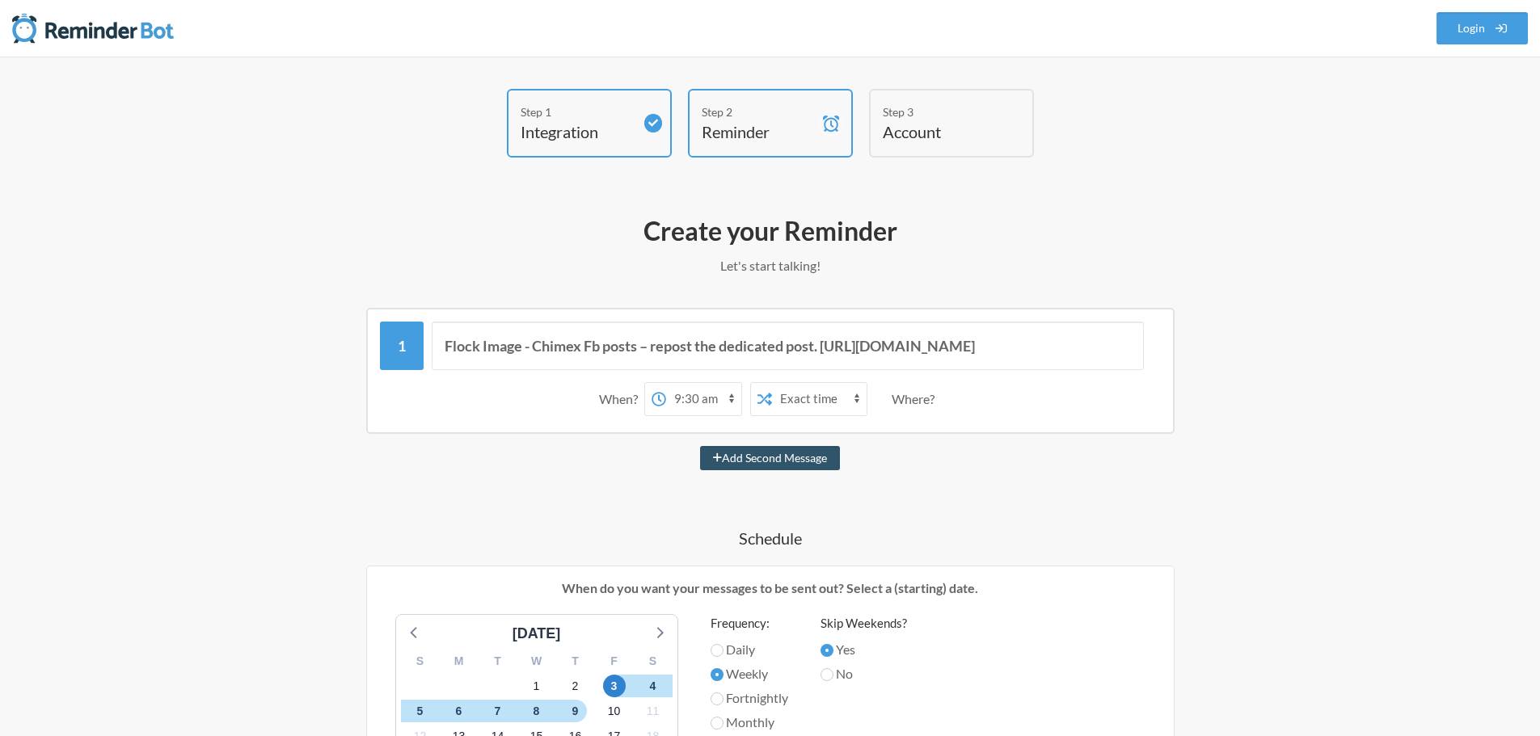
scroll to position [0, 0]
click at [848, 402] on select "Exact time Random time" at bounding box center [819, 399] width 95 height 32
click at [920, 392] on div "Where?" at bounding box center [916, 399] width 49 height 34
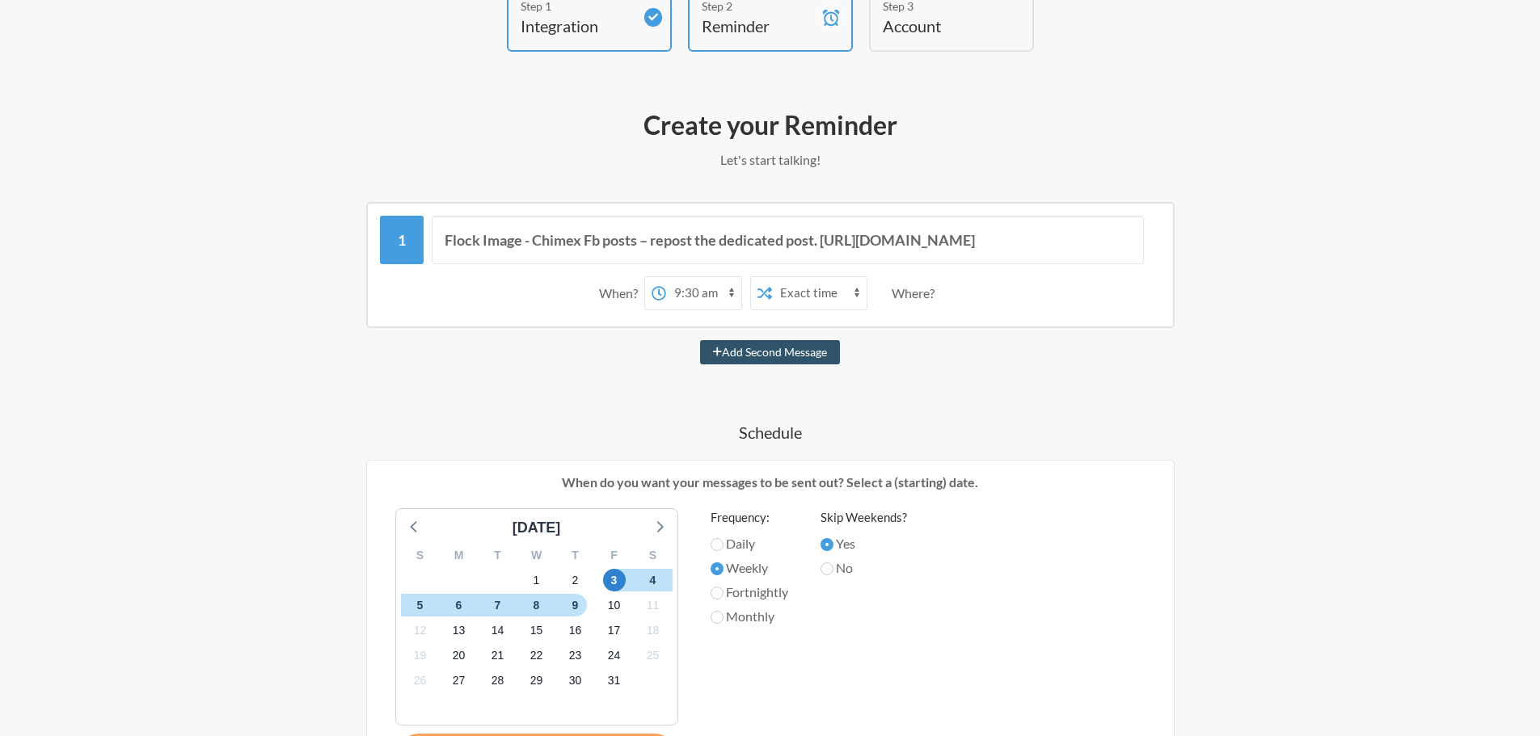
scroll to position [108, 0]
click at [605, 599] on span "10" at bounding box center [614, 604] width 23 height 23
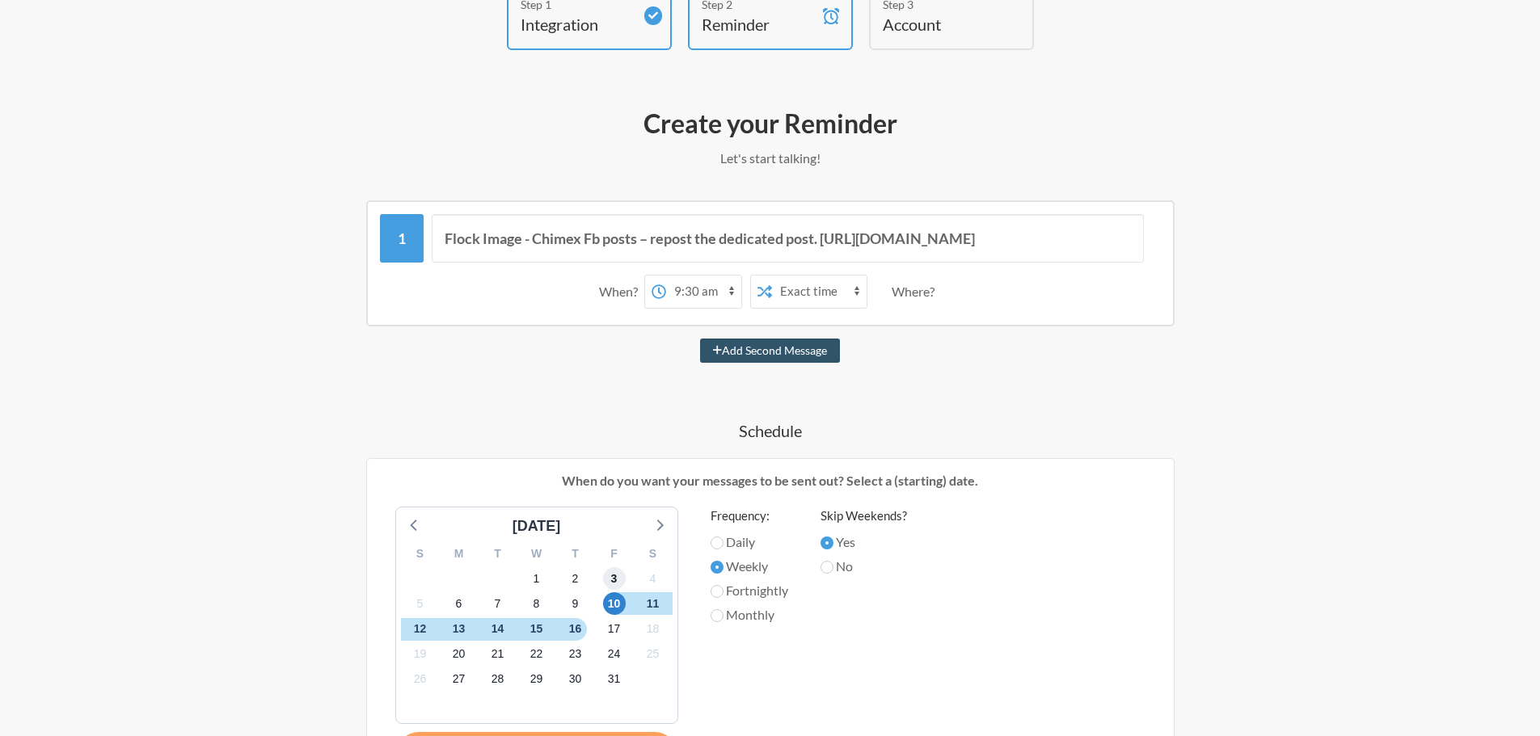
click at [618, 583] on span "3" at bounding box center [614, 578] width 23 height 23
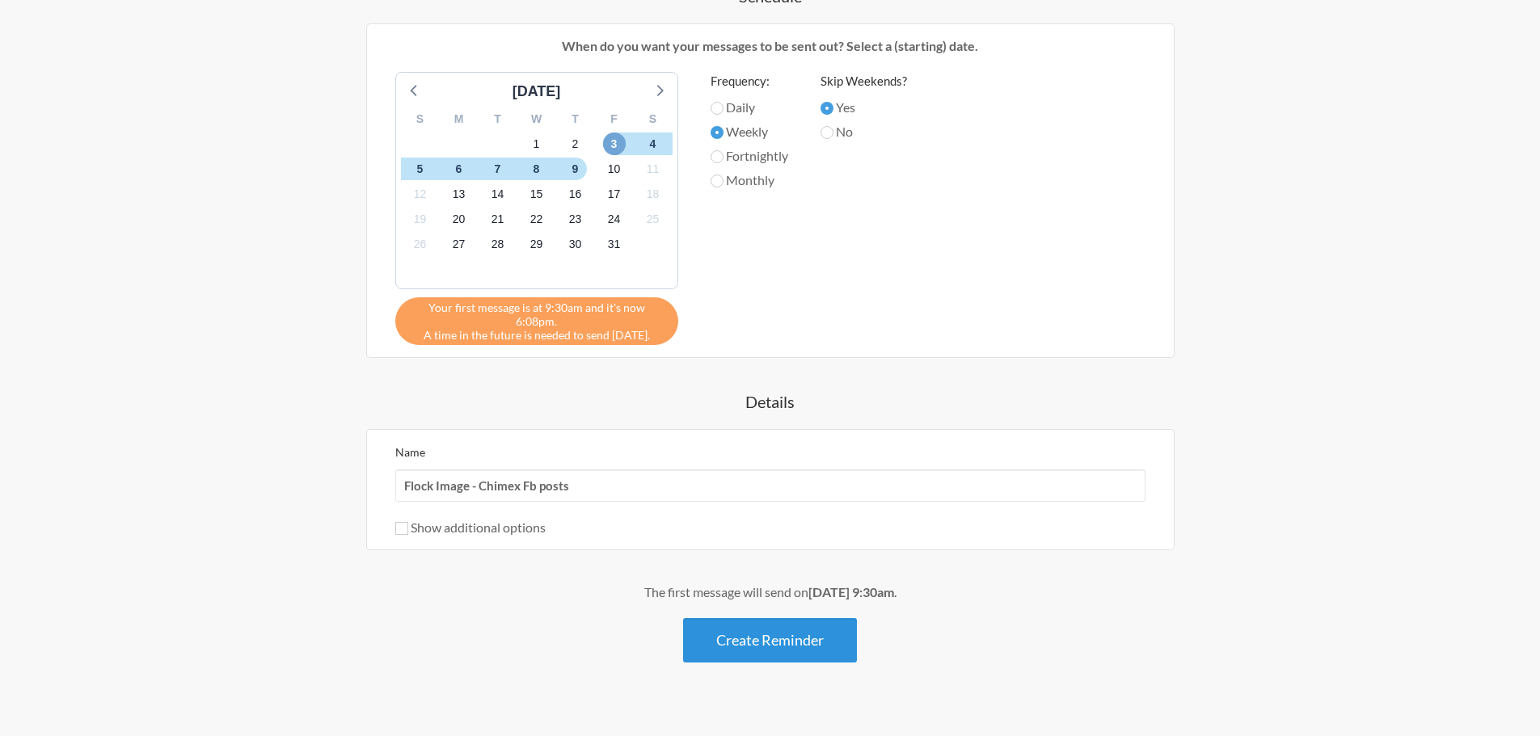
scroll to position [552, 0]
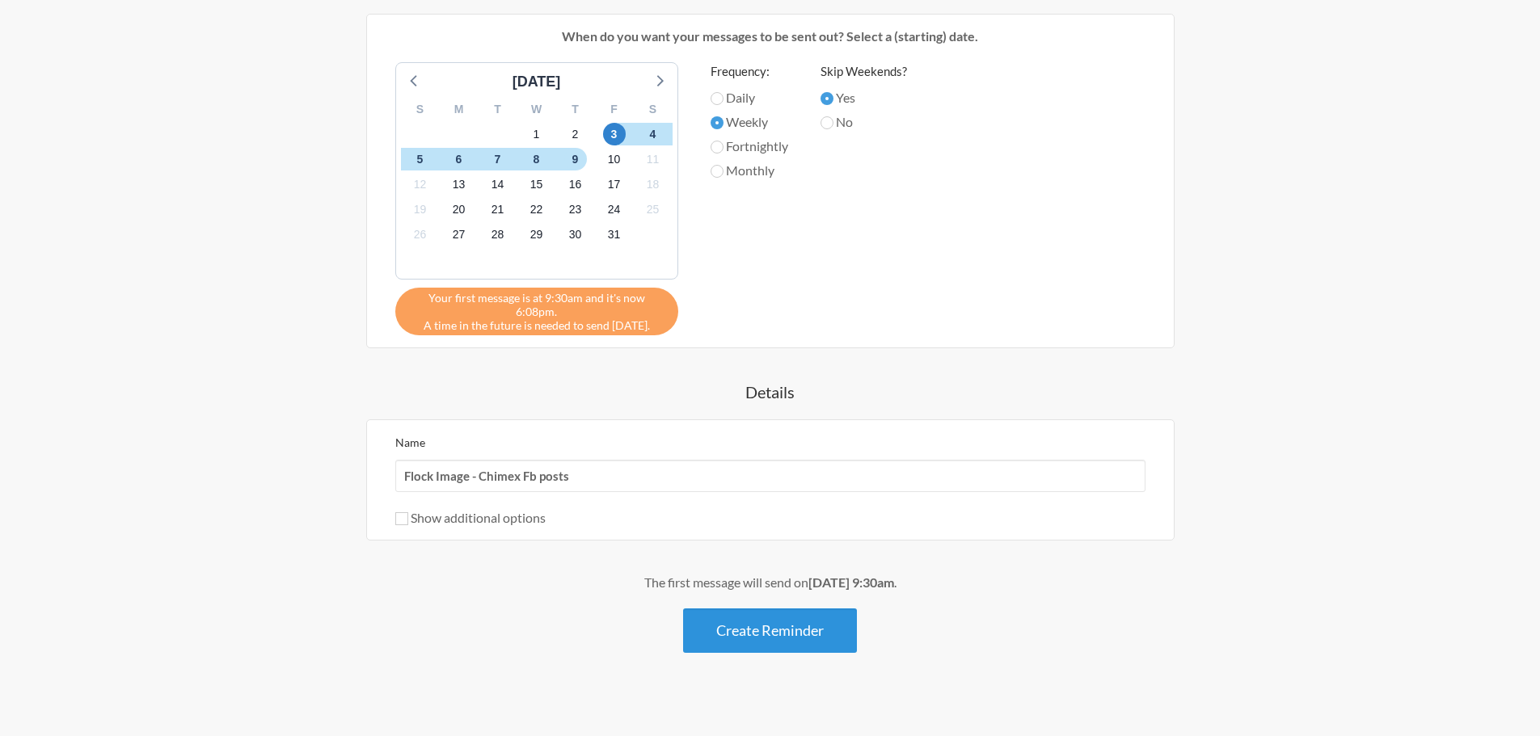
click at [746, 630] on button "Create Reminder" at bounding box center [770, 631] width 174 height 44
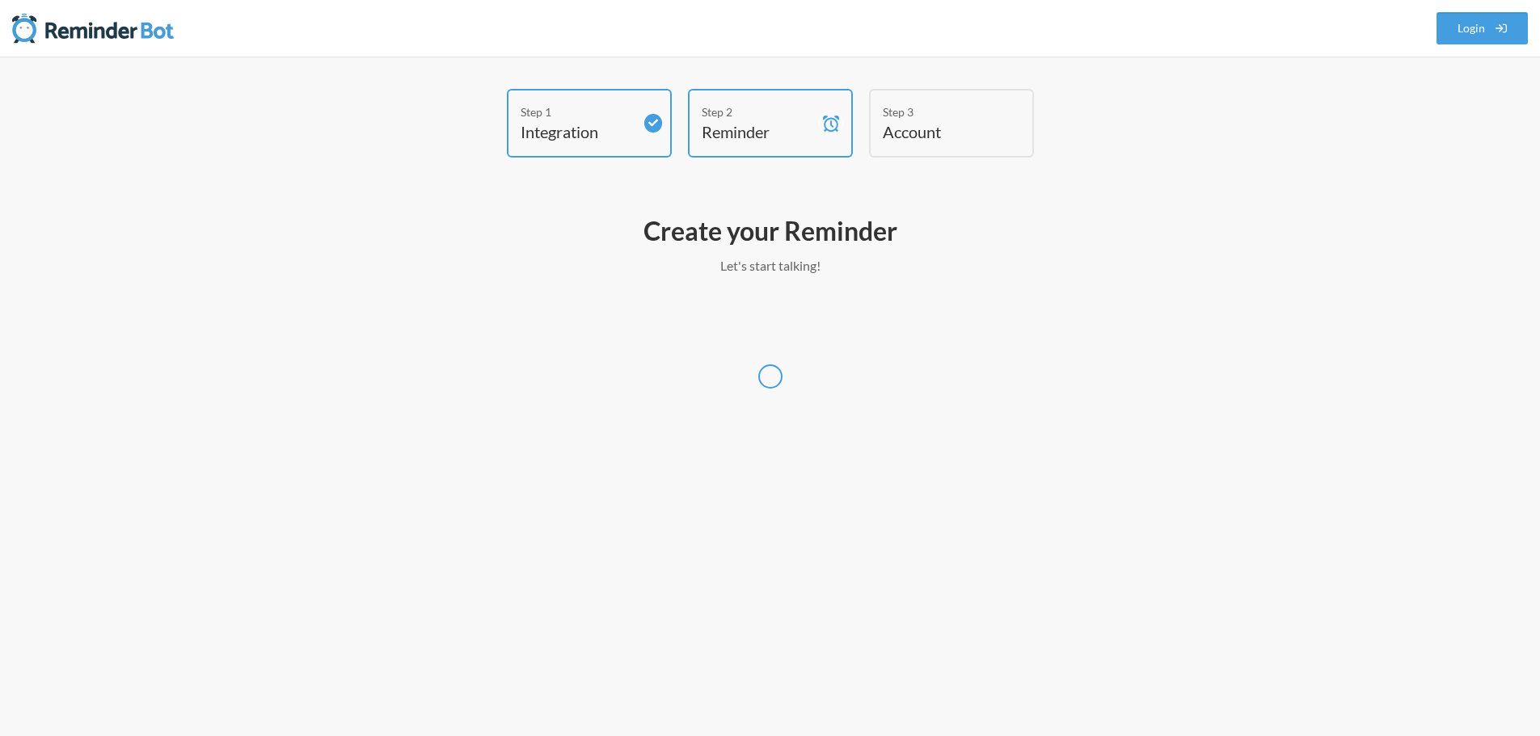
scroll to position [0, 0]
select select "Europe/Malta"
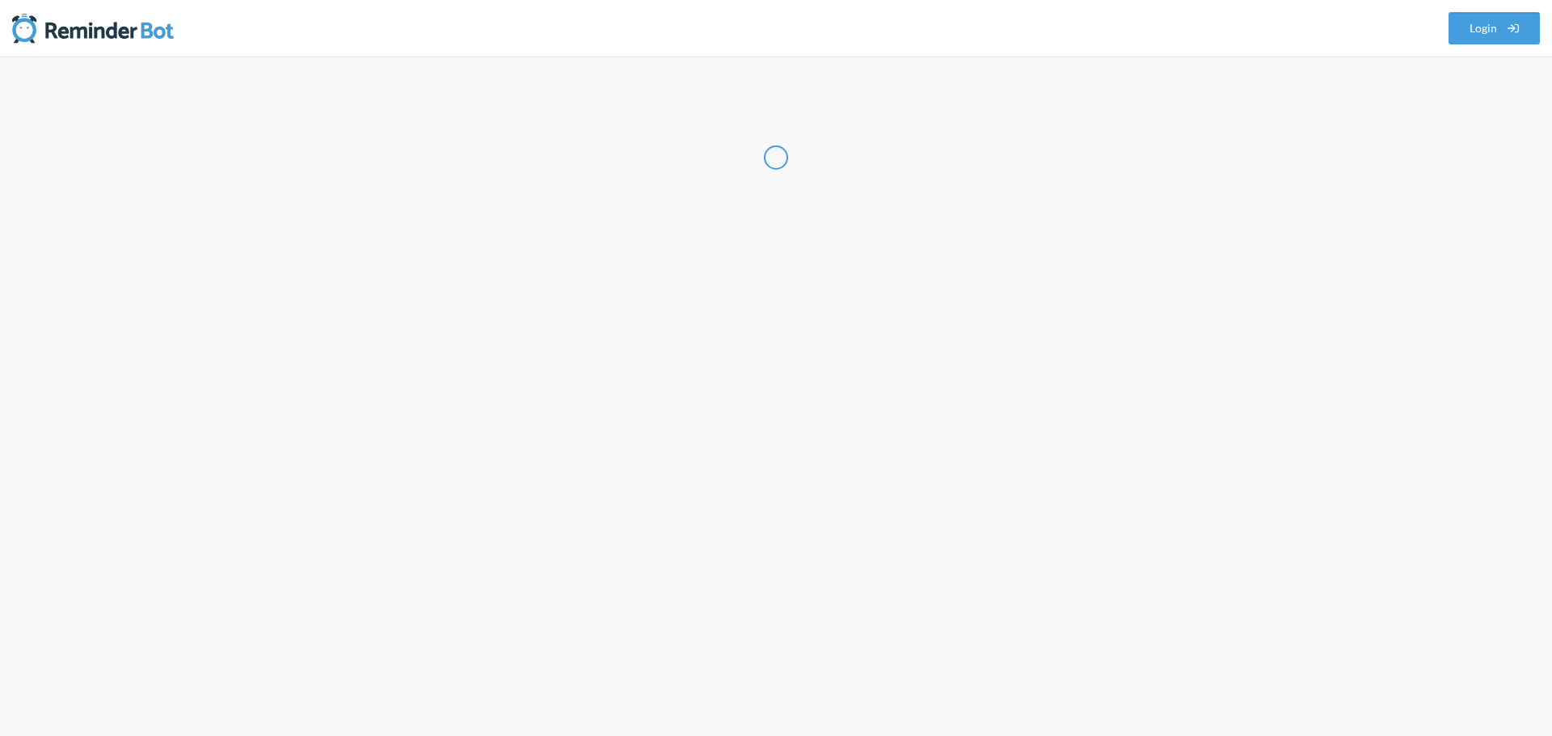
select select "MT"
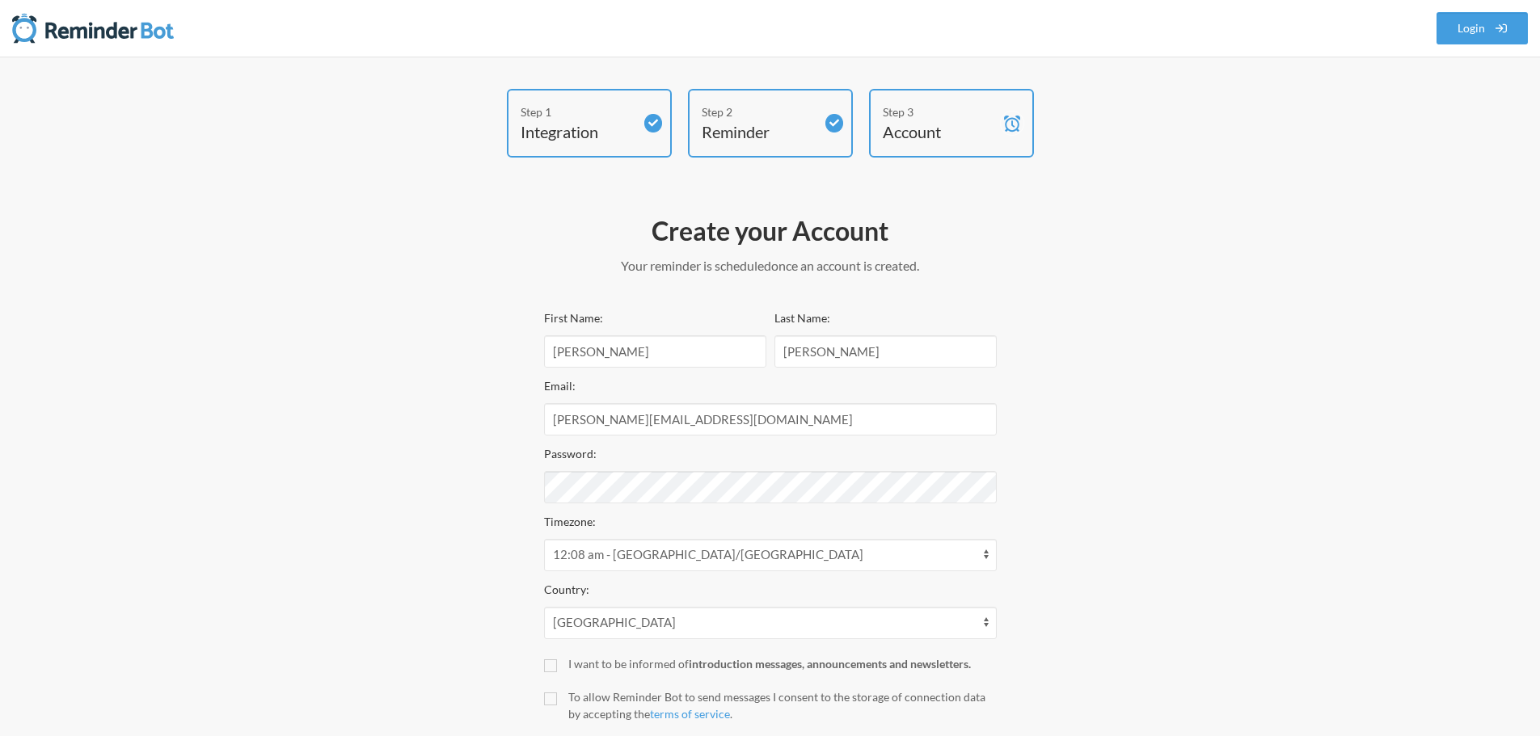
drag, startPoint x: 1211, startPoint y: 474, endPoint x: 974, endPoint y: 524, distance: 242.1
click at [1211, 473] on div "Step 1 Integration Step 2 Reminder Step 3 Account Create your Account Your remi…" at bounding box center [770, 448] width 970 height 719
click at [427, 530] on div "Step 1 Integration Step 2 Reminder Step 3 Account Create your Account Your remi…" at bounding box center [770, 448] width 970 height 719
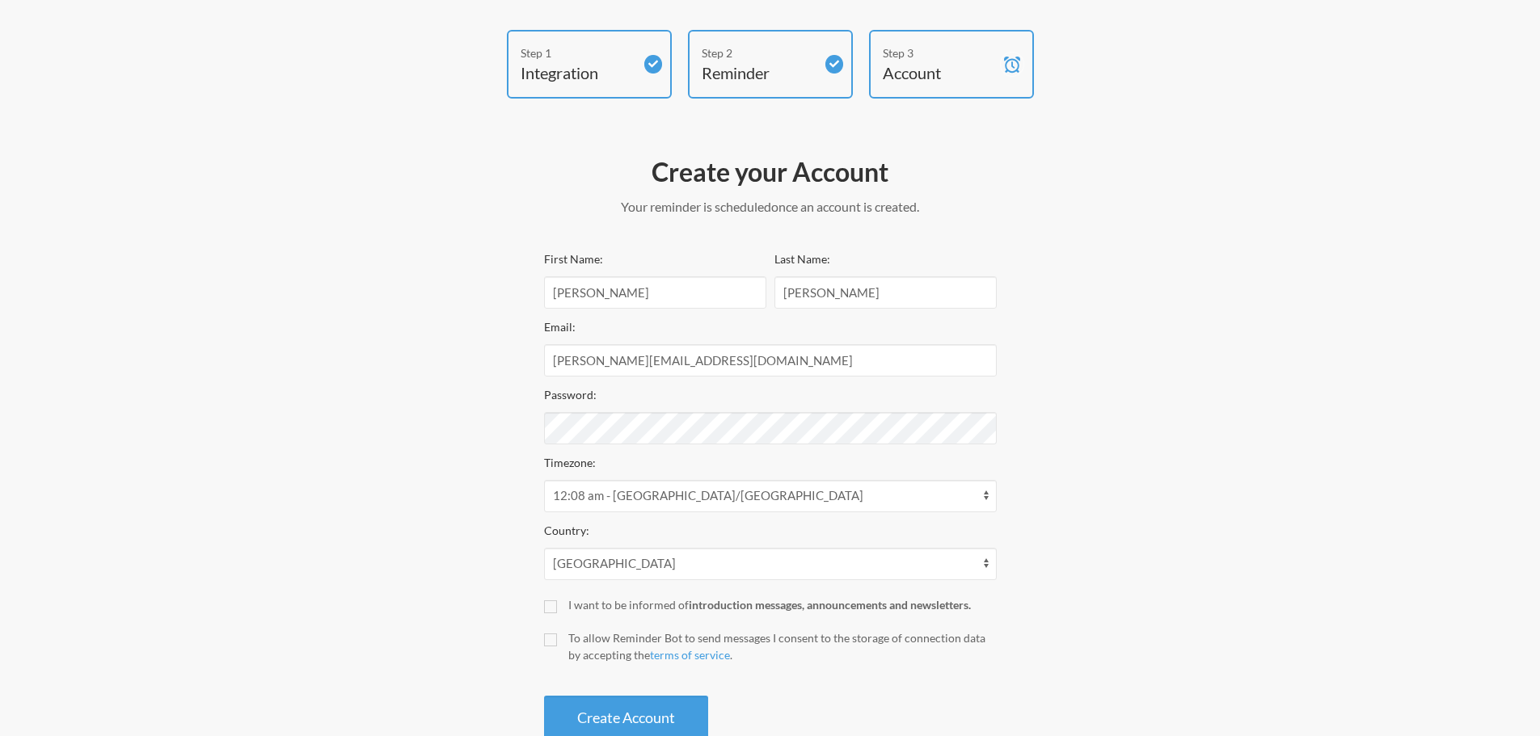
scroll to position [103, 0]
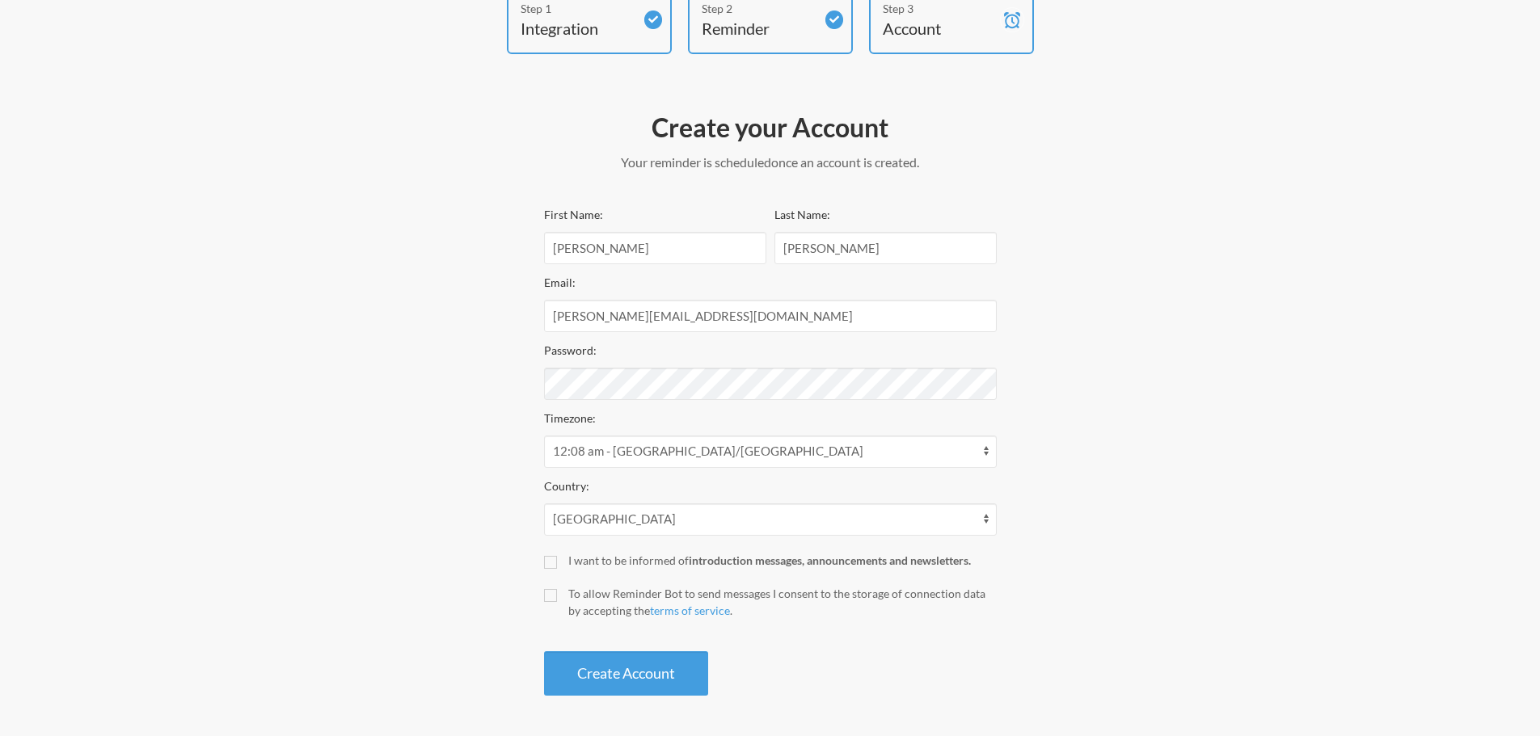
click at [613, 601] on div "To allow Reminder Bot to send messages I consent to the storage of connection d…" at bounding box center [782, 602] width 428 height 34
click at [557, 601] on input "To allow Reminder Bot to send messages I consent to the storage of connection d…" at bounding box center [550, 595] width 13 height 13
checkbox input "true"
click at [624, 673] on button "Create Account" at bounding box center [626, 674] width 164 height 44
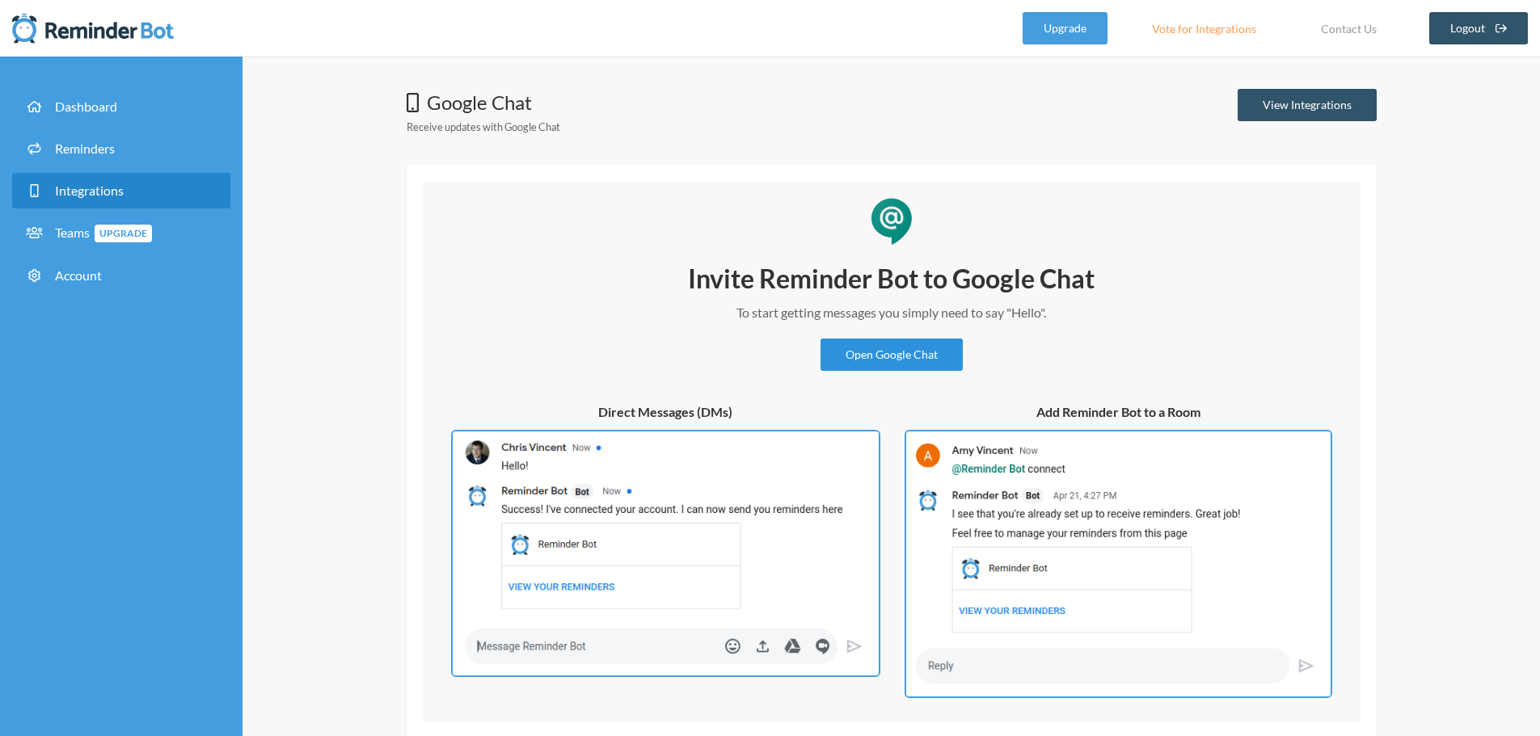
click at [898, 349] on link "Open Google Chat" at bounding box center [891, 355] width 142 height 32
click at [129, 146] on link "Reminders" at bounding box center [121, 149] width 218 height 36
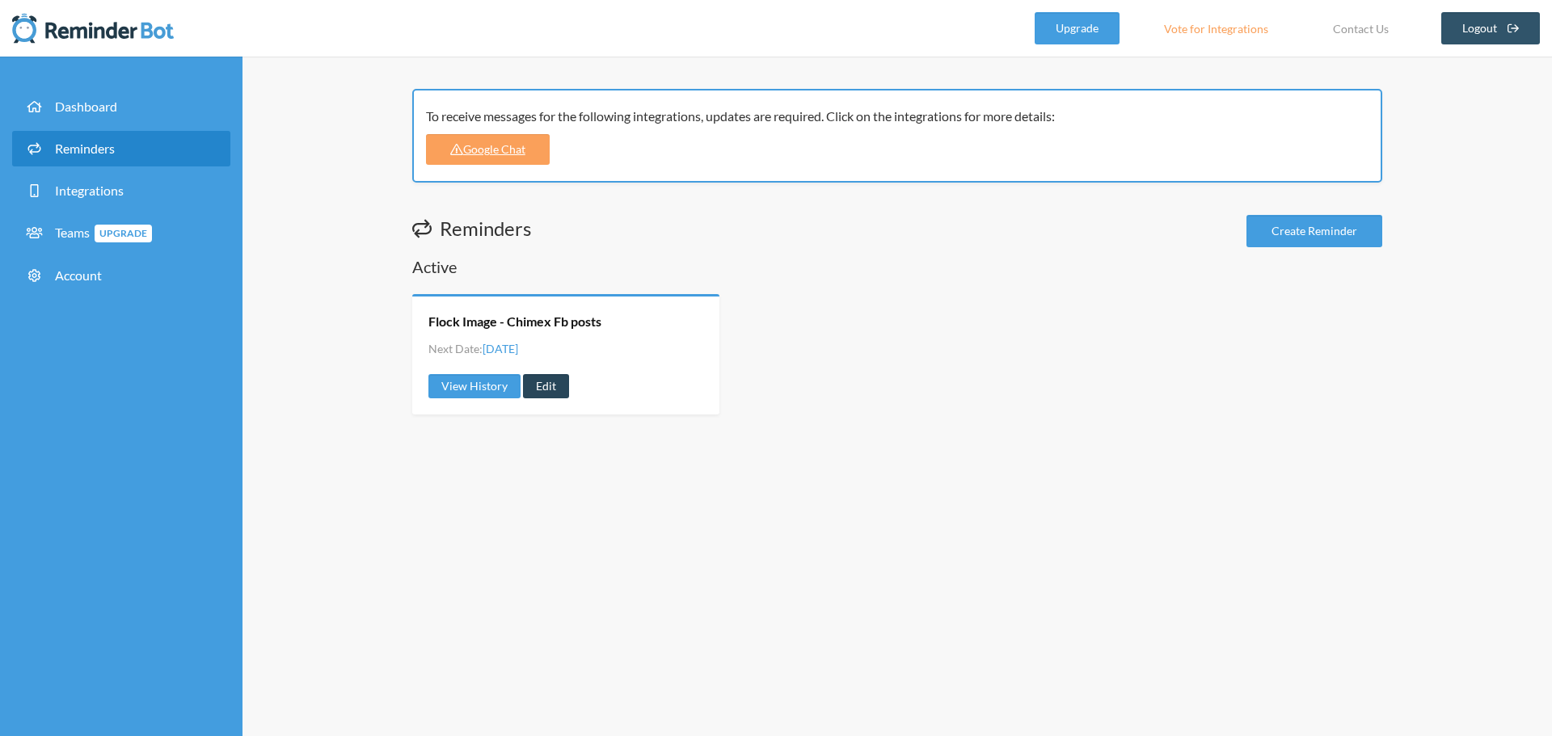
click at [549, 386] on link "Edit" at bounding box center [546, 386] width 46 height 24
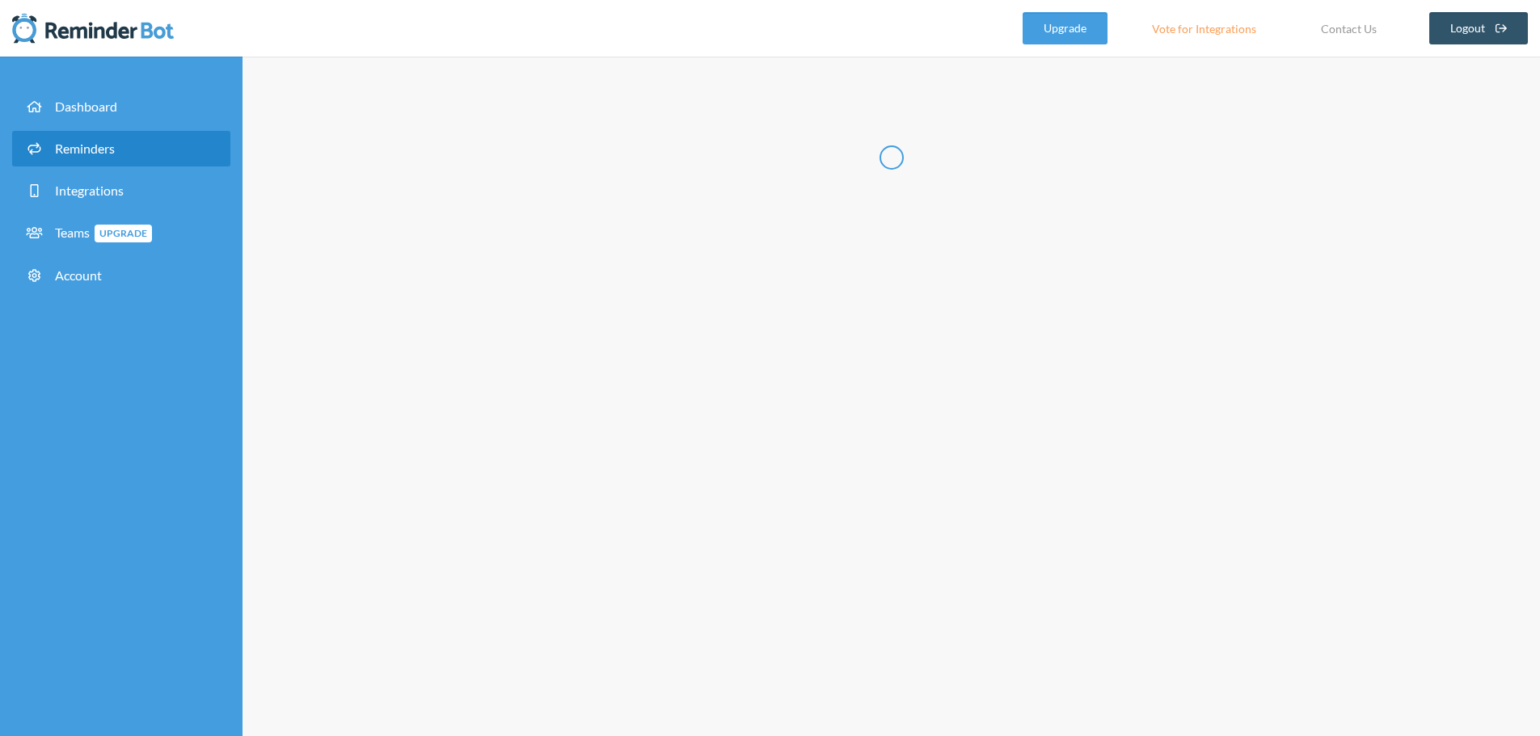
radio input "false"
radio input "true"
type input "Flock Image - Chimex Fb posts"
select select "09:30:00"
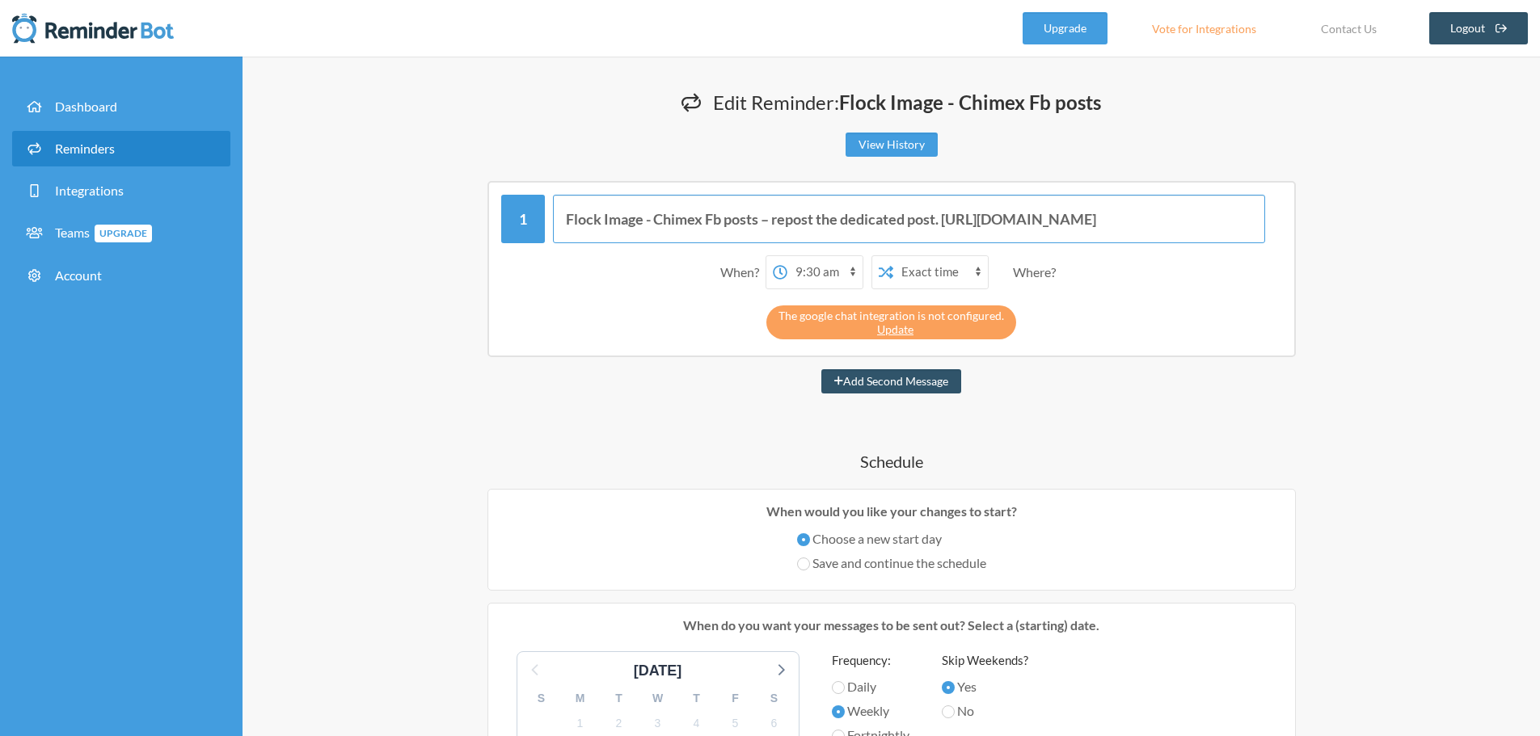
click at [939, 228] on input "Flock Image - Chimex Fb posts – repost the dedicated post. https://docs.google.…" at bounding box center [909, 219] width 712 height 49
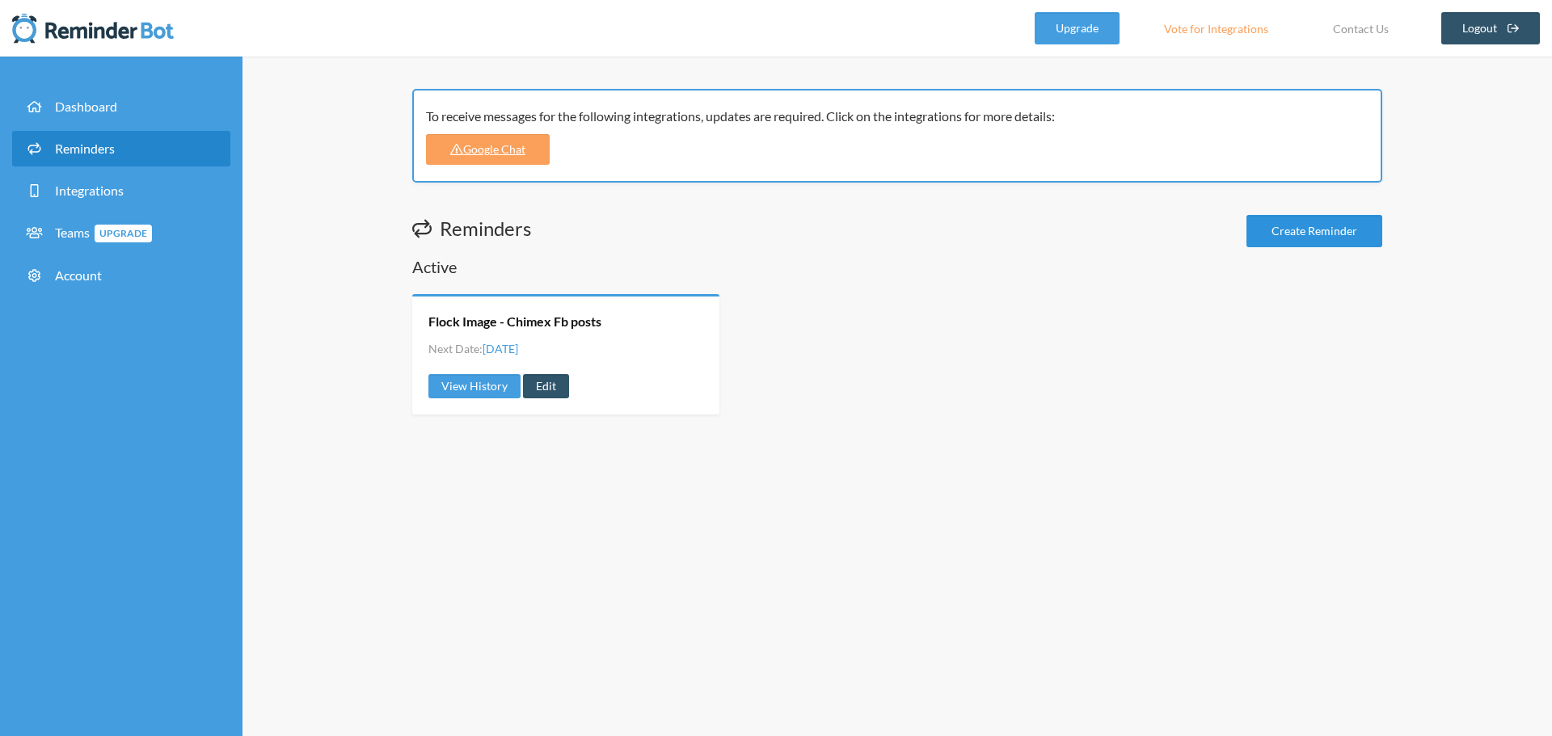
click at [1307, 230] on link "Create Reminder" at bounding box center [1314, 231] width 136 height 32
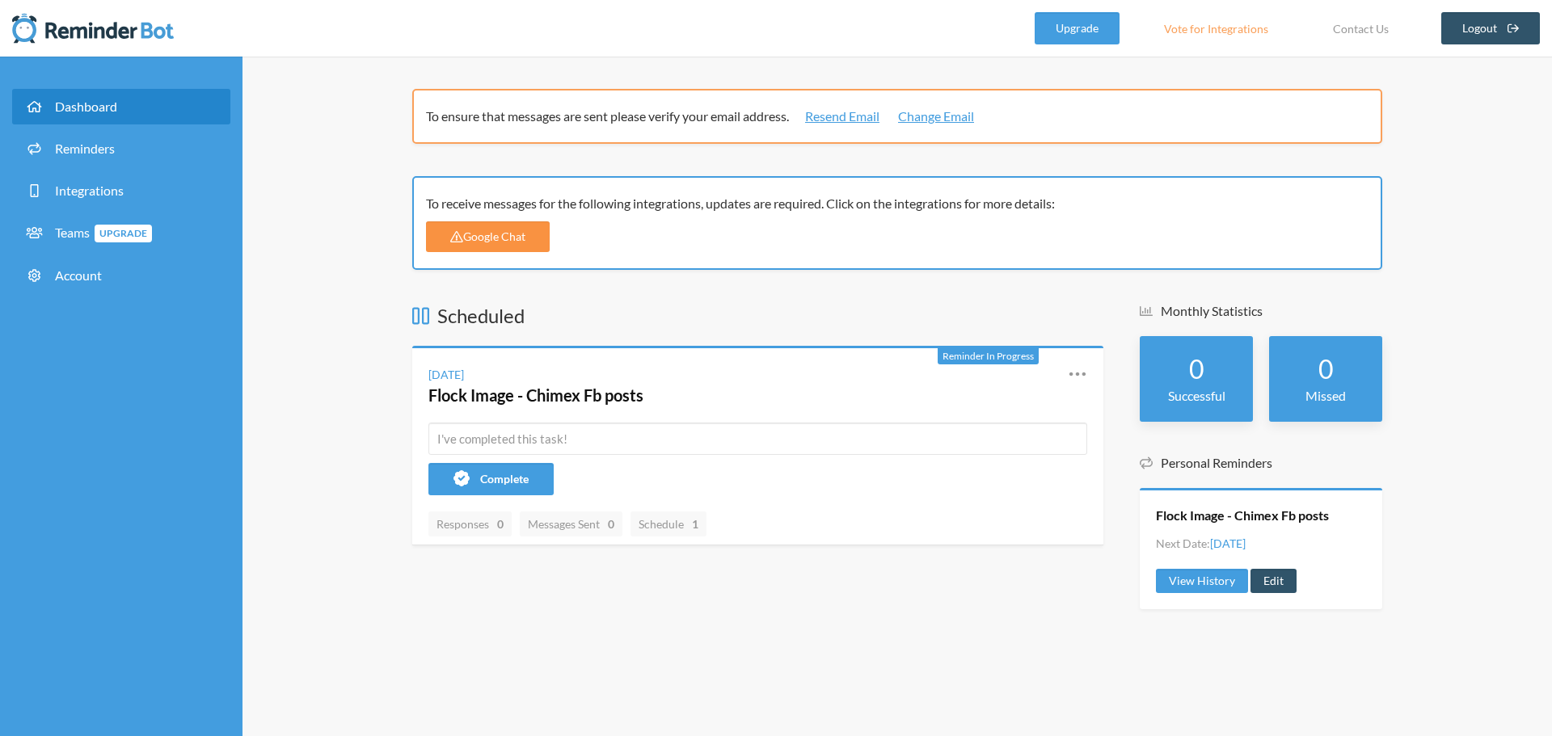
click at [517, 228] on link "Google Chat" at bounding box center [488, 236] width 124 height 31
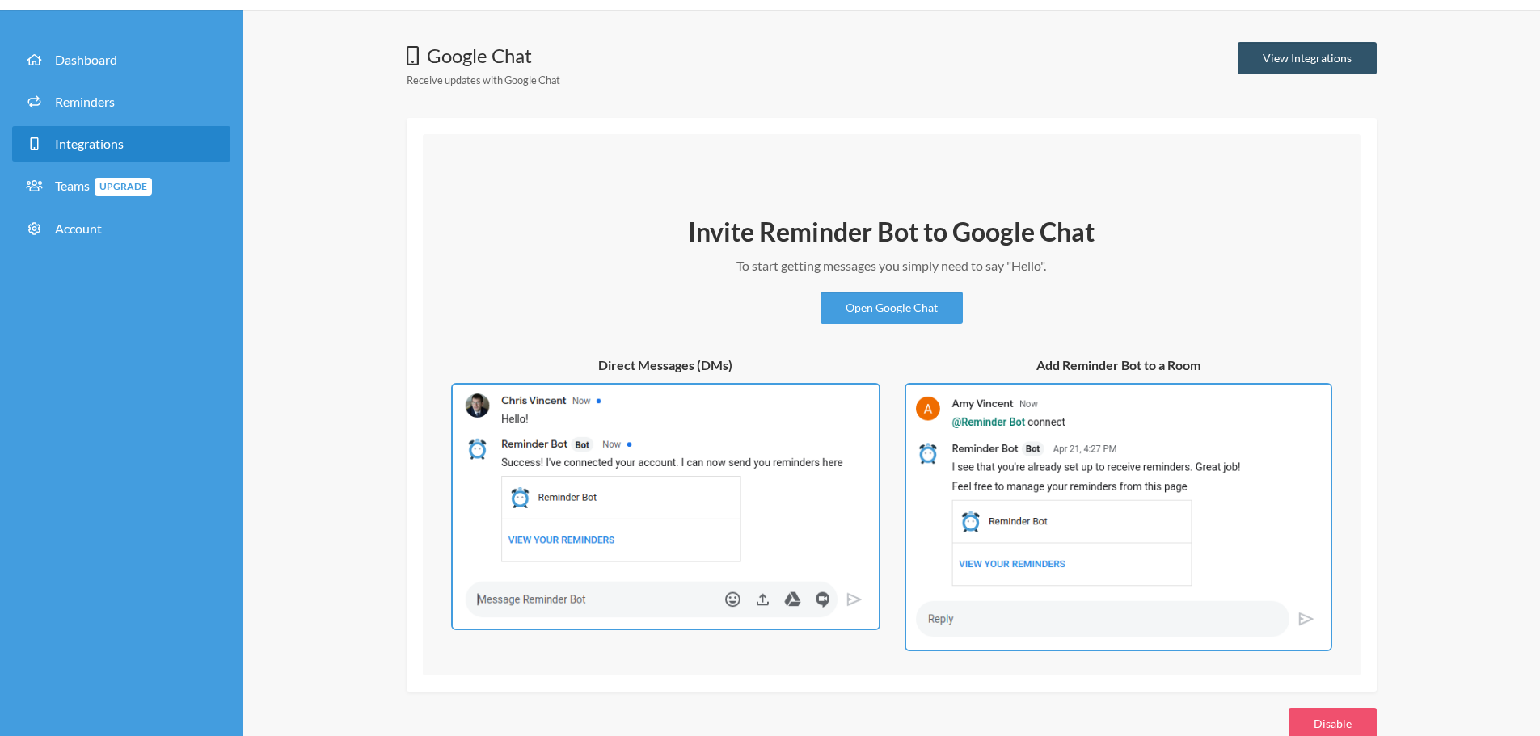
scroll to position [83, 0]
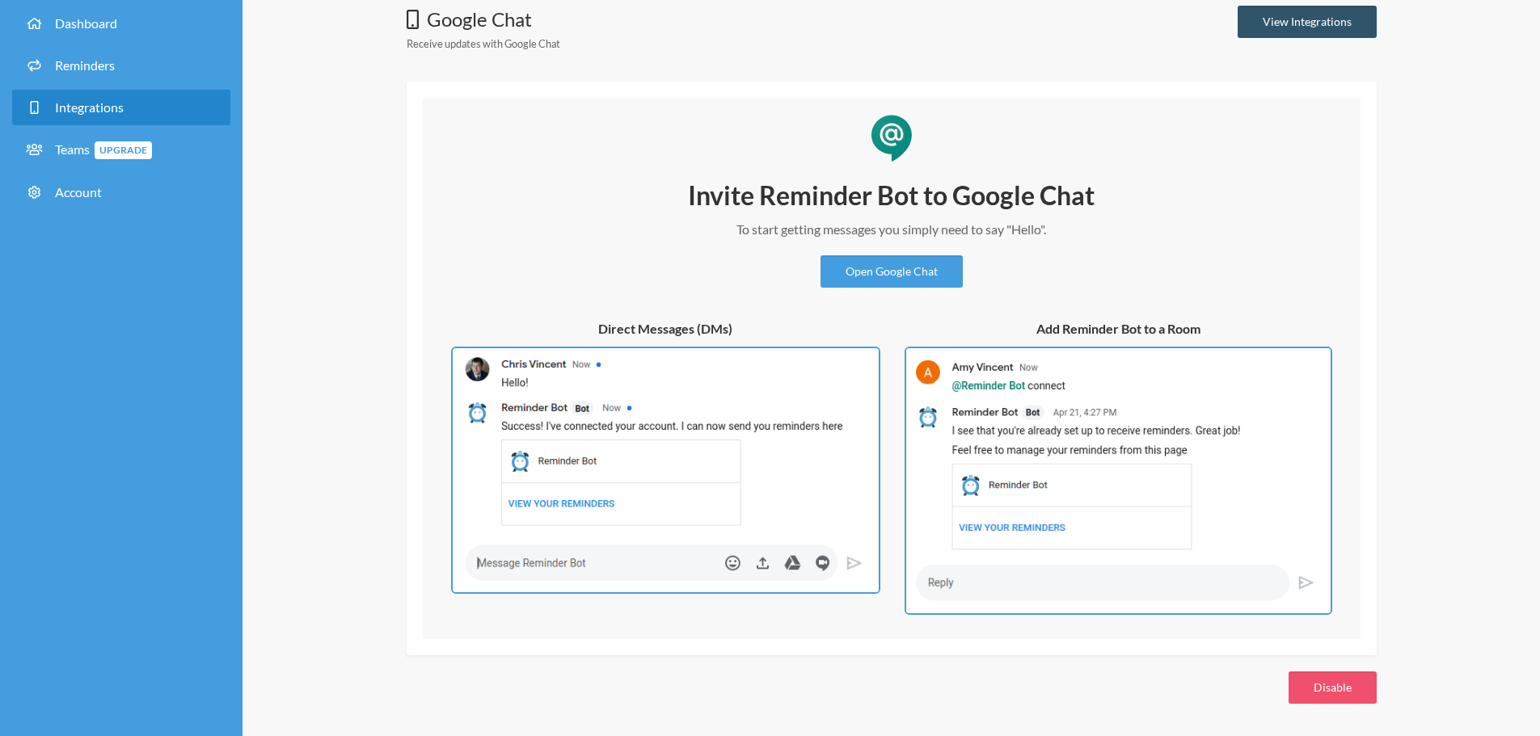
click at [110, 83] on li "Reminders" at bounding box center [121, 69] width 218 height 42
click at [103, 107] on span "Integrations" at bounding box center [89, 106] width 69 height 15
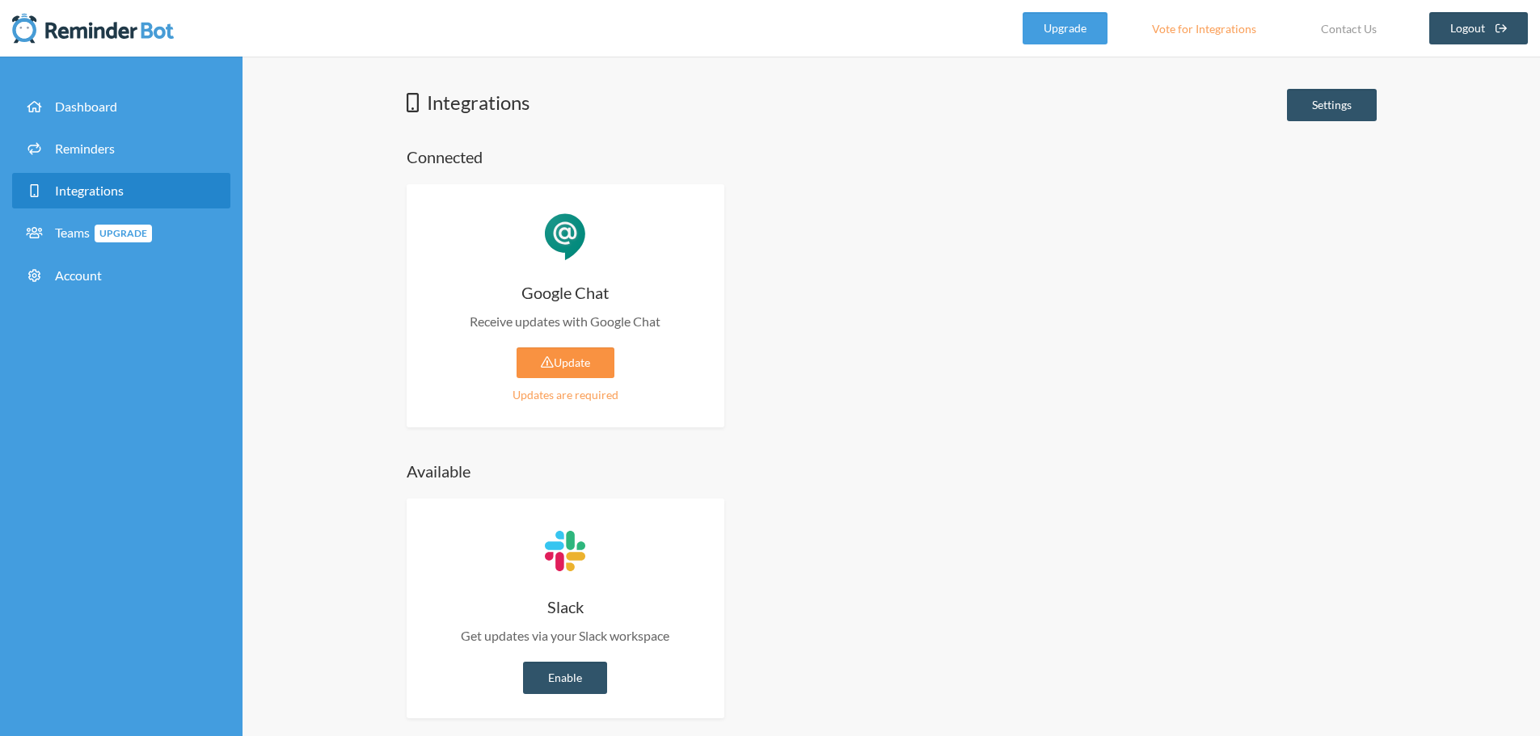
click at [596, 361] on link "Update" at bounding box center [566, 363] width 98 height 31
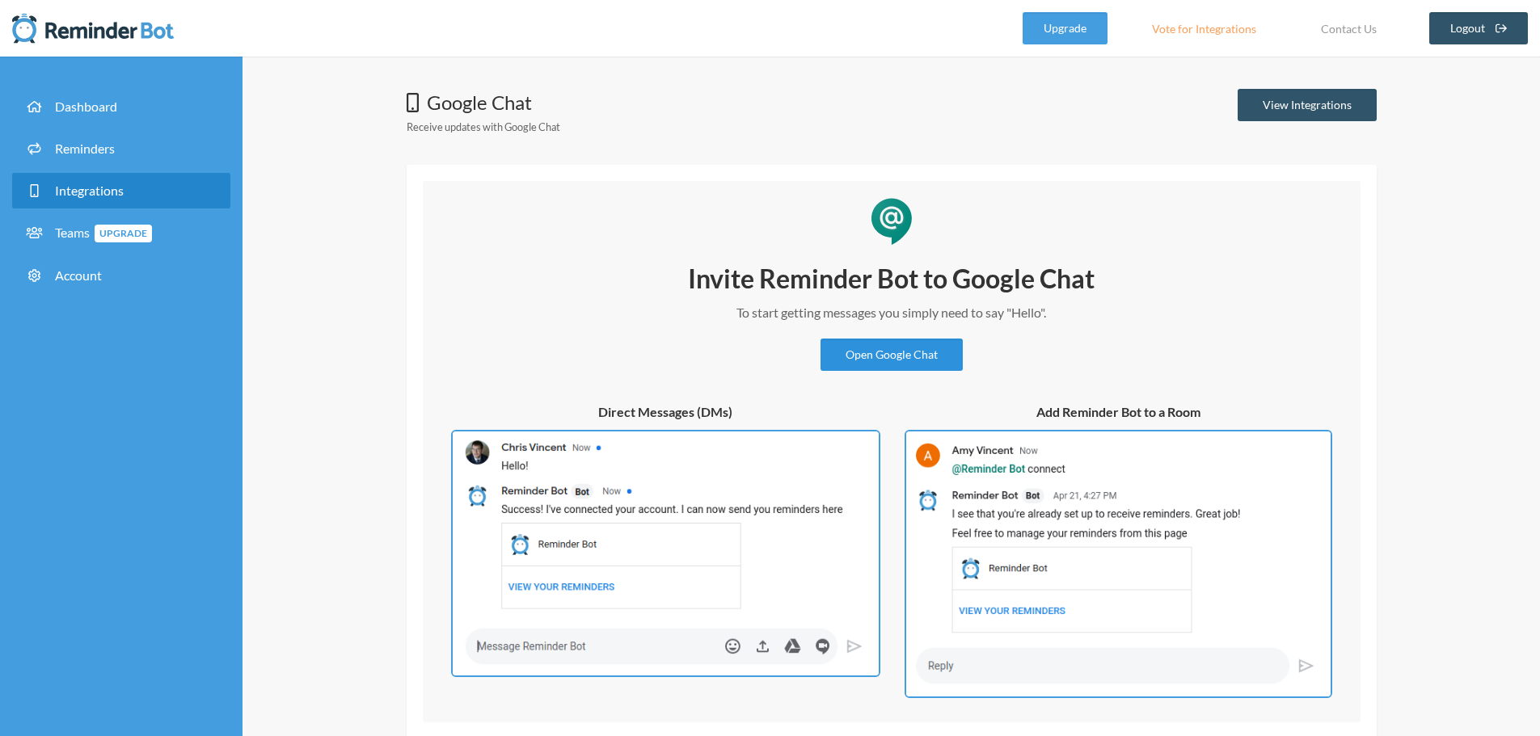
click at [892, 351] on link "Open Google Chat" at bounding box center [891, 355] width 142 height 32
click at [732, 104] on div "Google Chat Receive updates with Google Chat View Integrations" at bounding box center [892, 116] width 970 height 55
